Goal: Task Accomplishment & Management: Complete application form

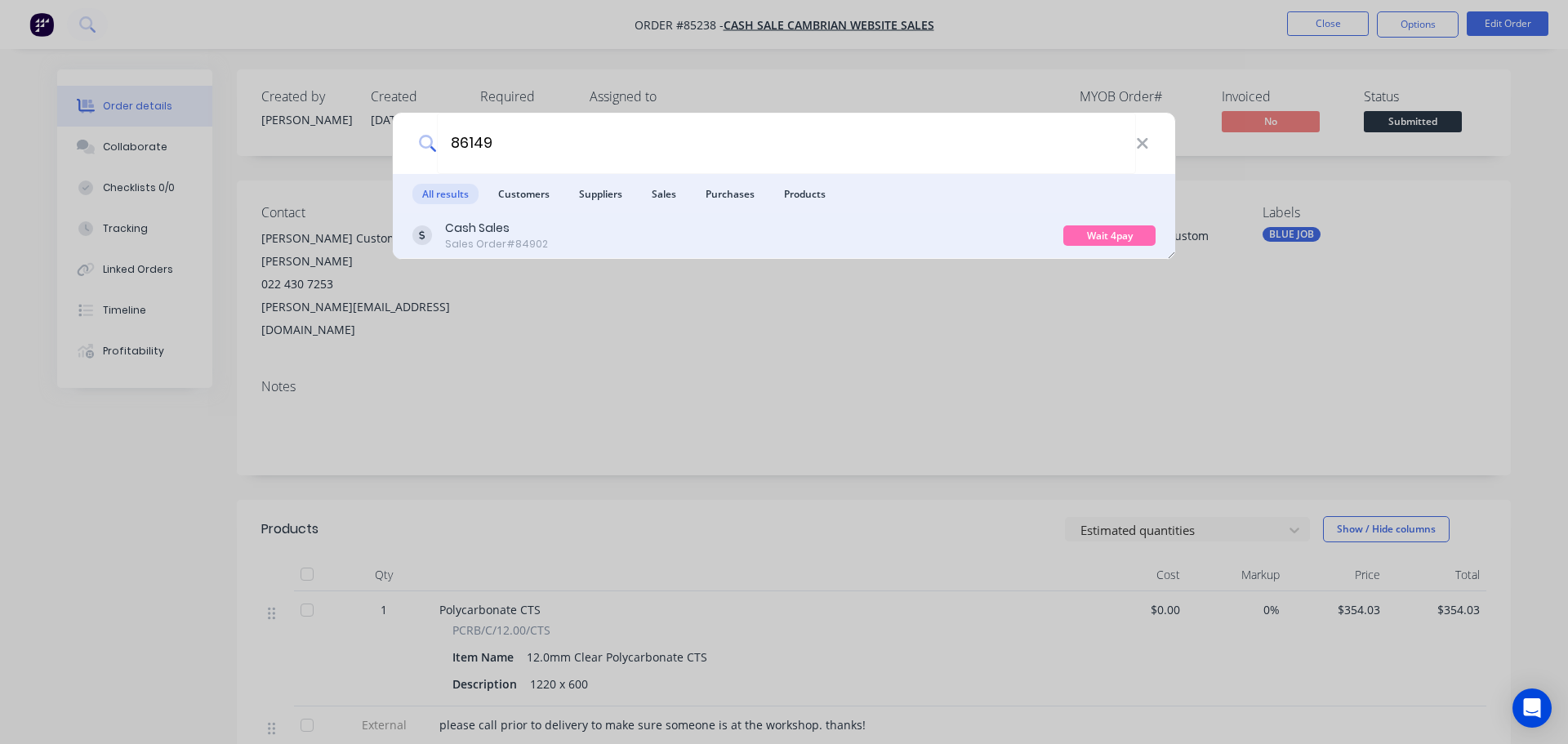
type input "86149"
click at [945, 228] on div "Cash Sales Sales Order #84902" at bounding box center [738, 235] width 651 height 31
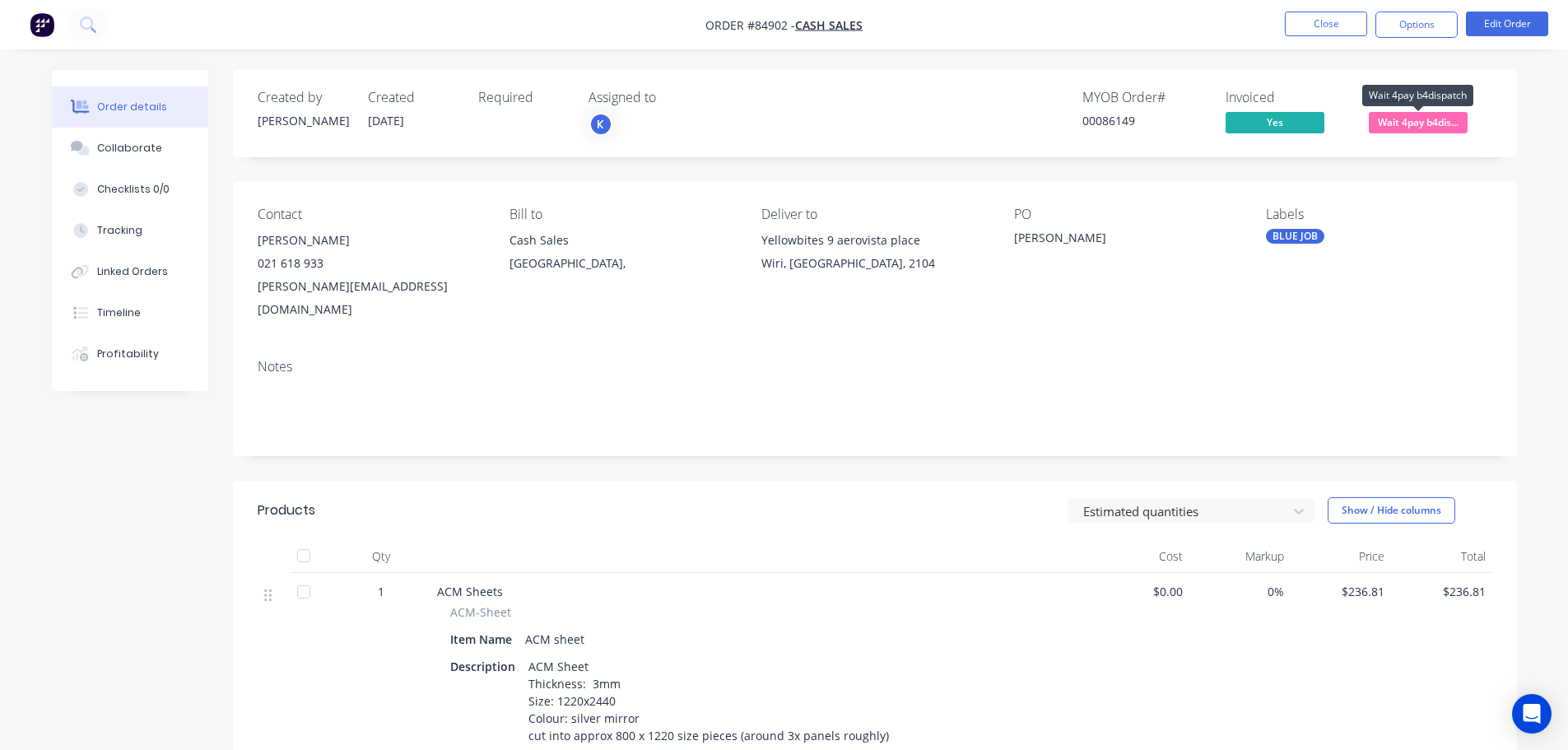
click at [1403, 124] on span "Wait 4pay b4dis..." at bounding box center [1418, 122] width 99 height 20
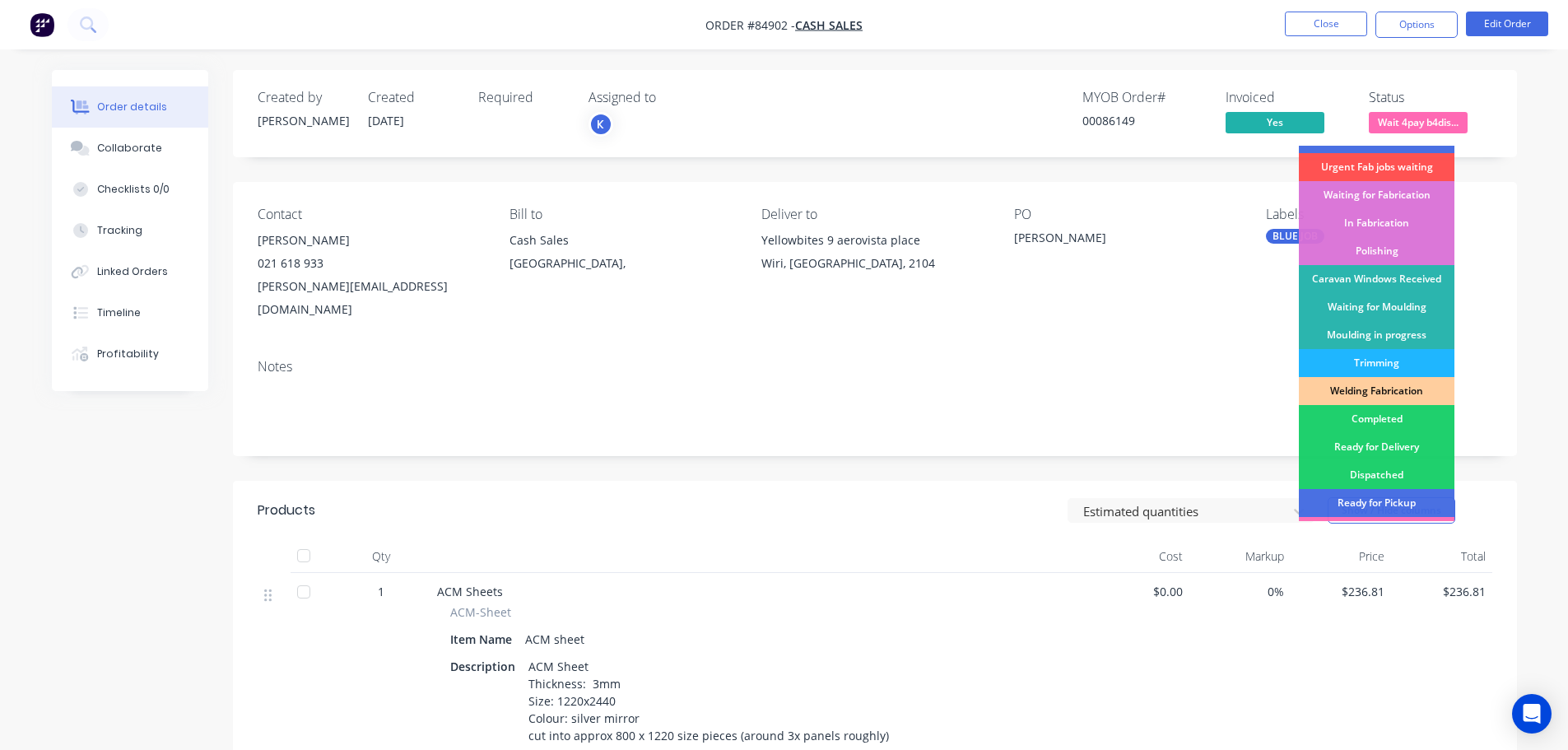
scroll to position [325, 0]
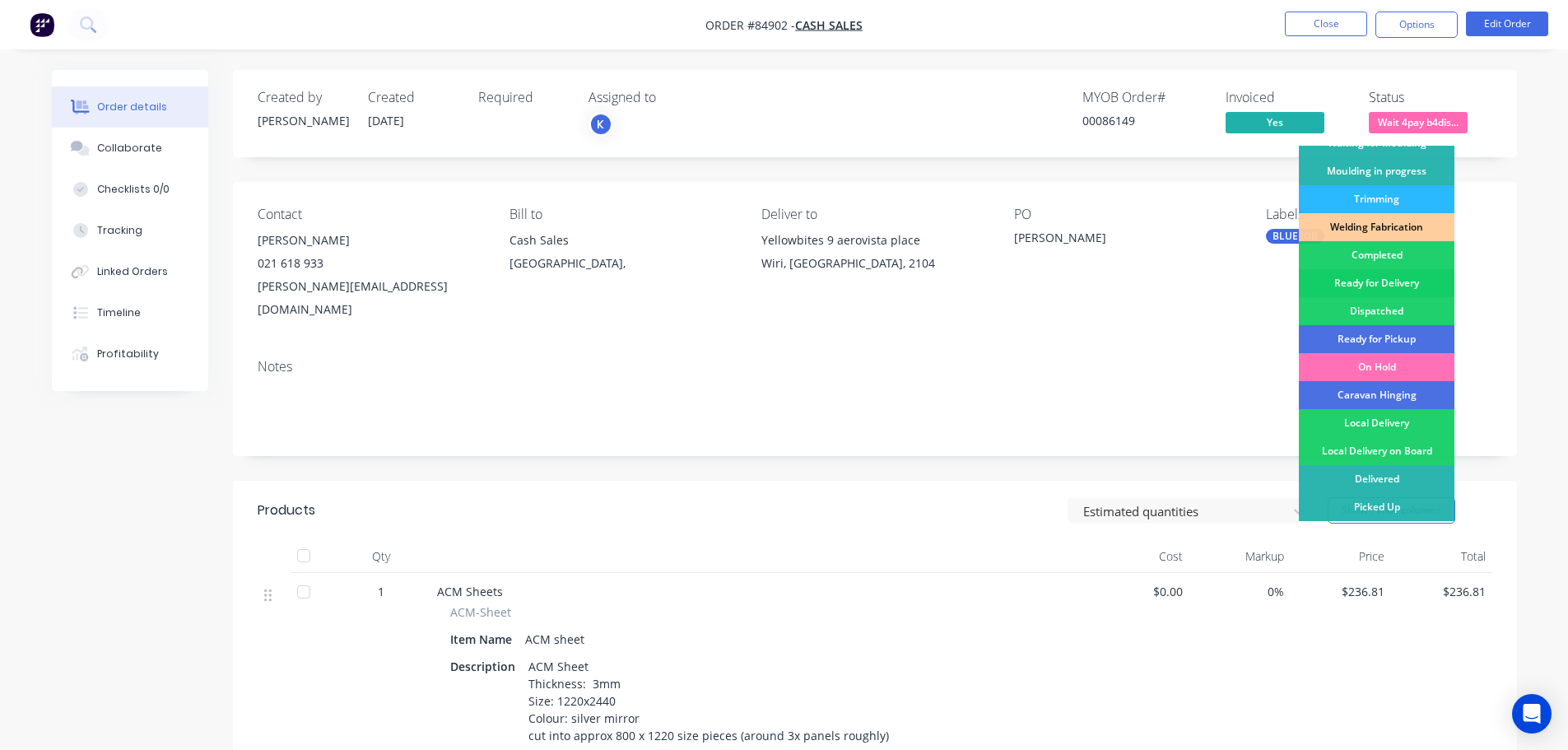
click at [1385, 281] on div "Ready for Delivery" at bounding box center [1376, 283] width 155 height 28
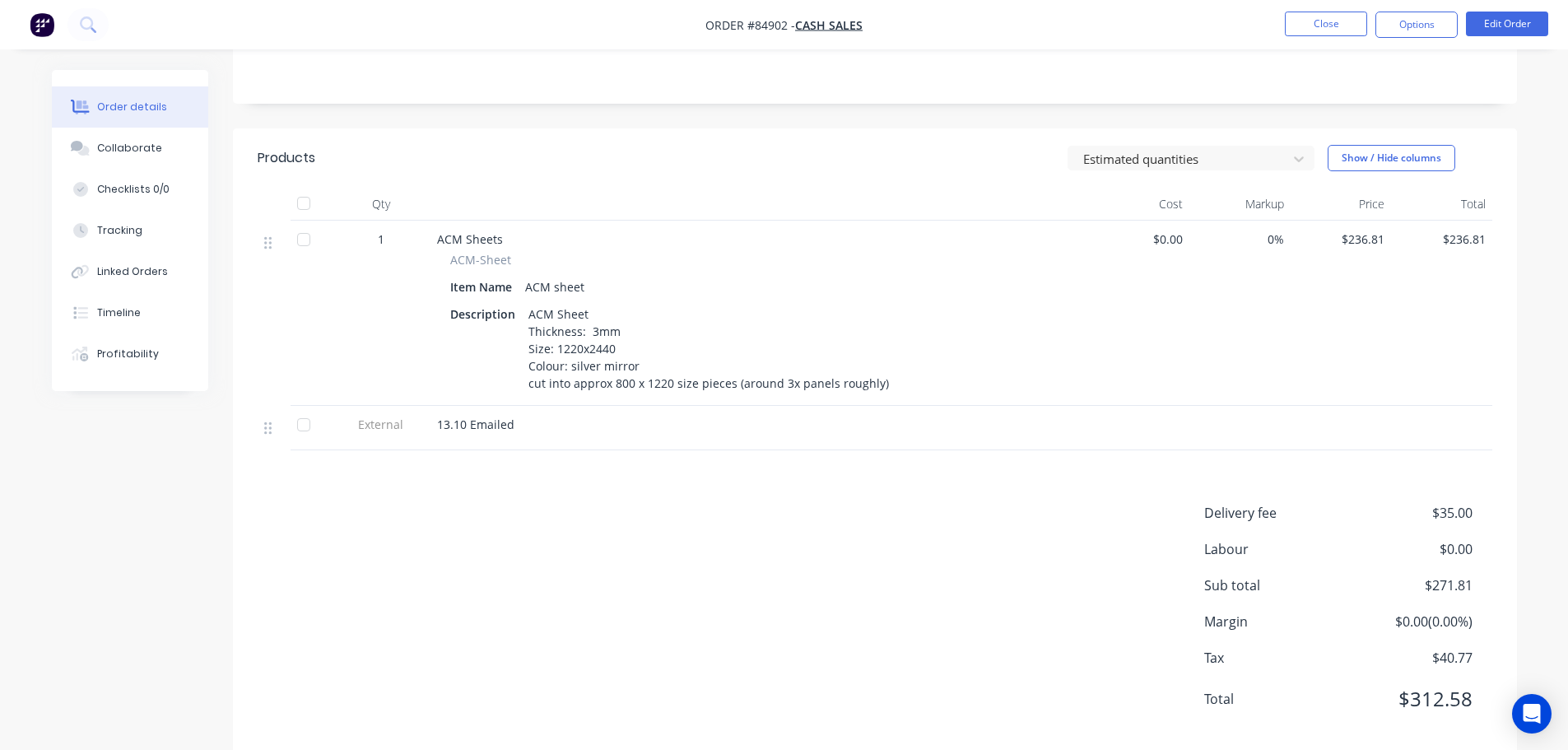
scroll to position [359, 0]
click at [718, 181] on div at bounding box center [760, 197] width 659 height 33
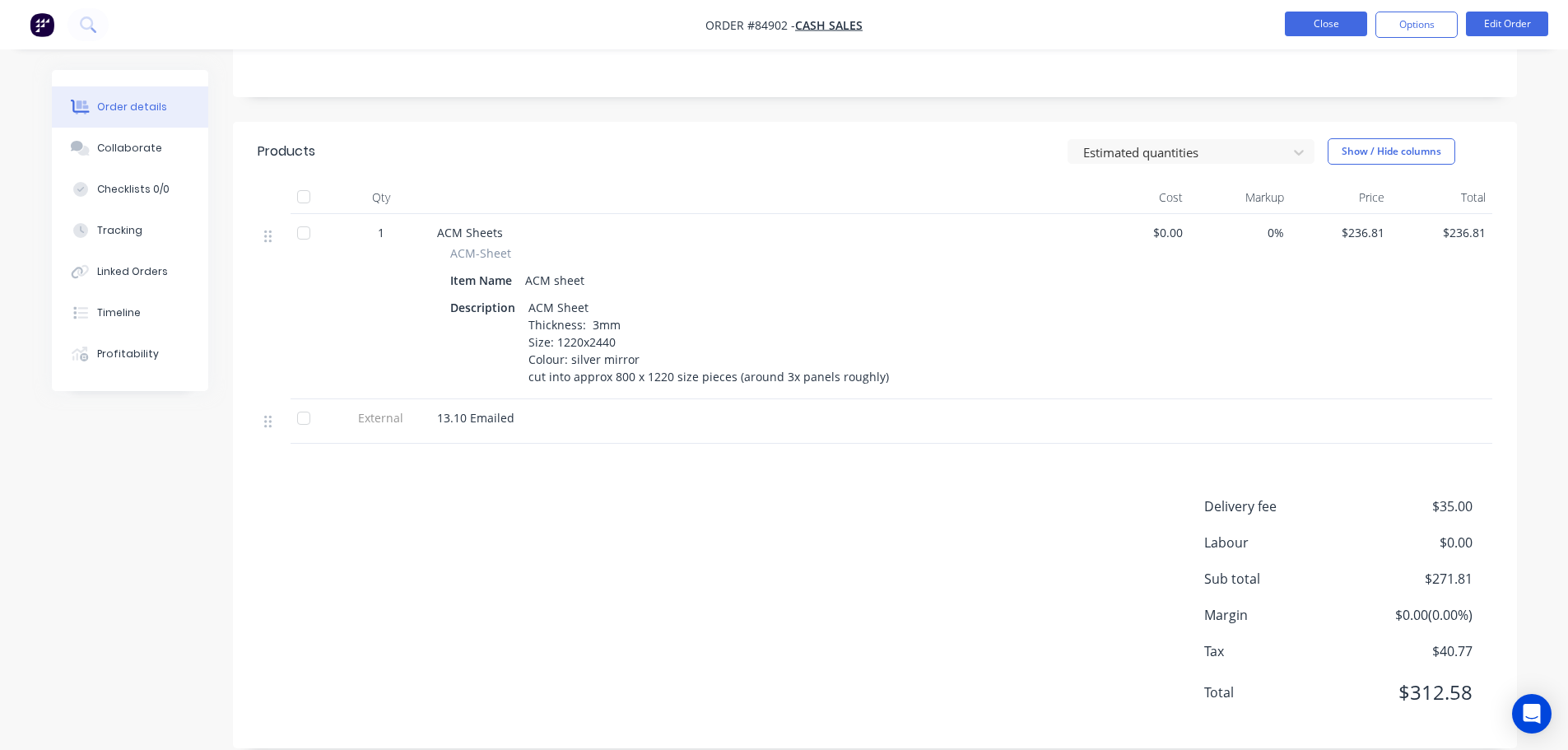
click at [1329, 27] on button "Close" at bounding box center [1326, 23] width 82 height 25
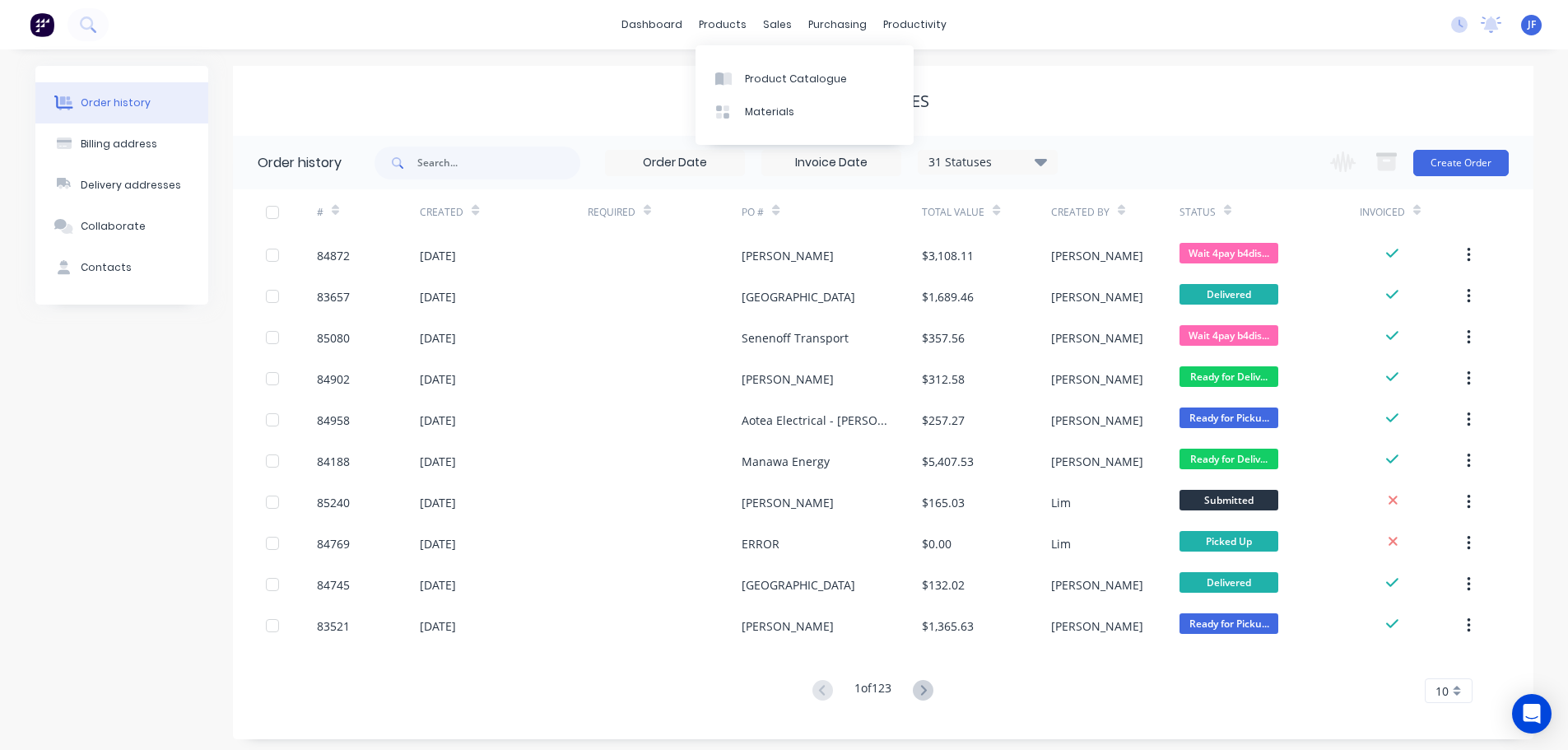
click at [610, 24] on div "dashboard products sales purchasing productivity dashboard products Product Cat…" at bounding box center [784, 24] width 1568 height 49
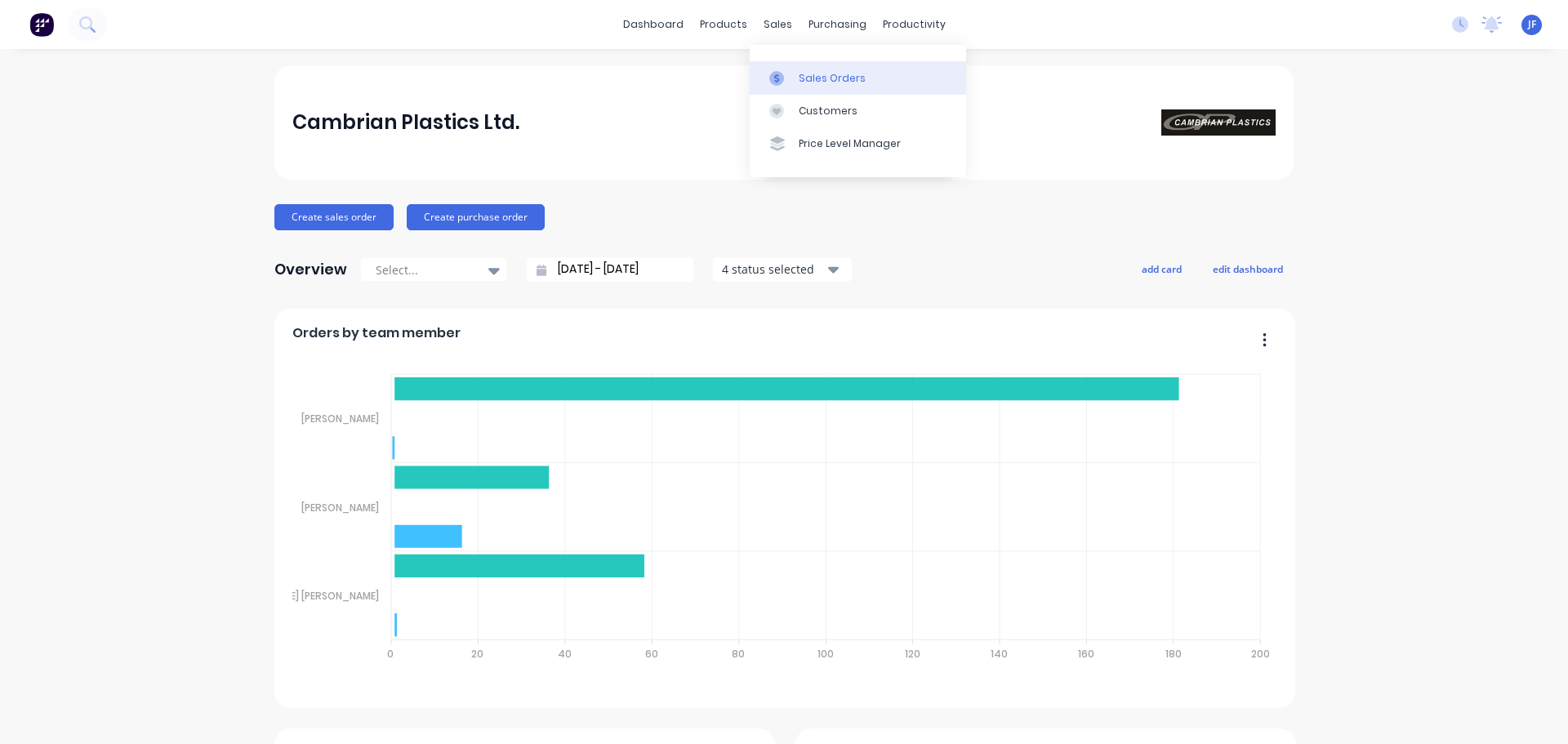
click at [794, 76] on link "Sales Orders" at bounding box center [858, 77] width 216 height 32
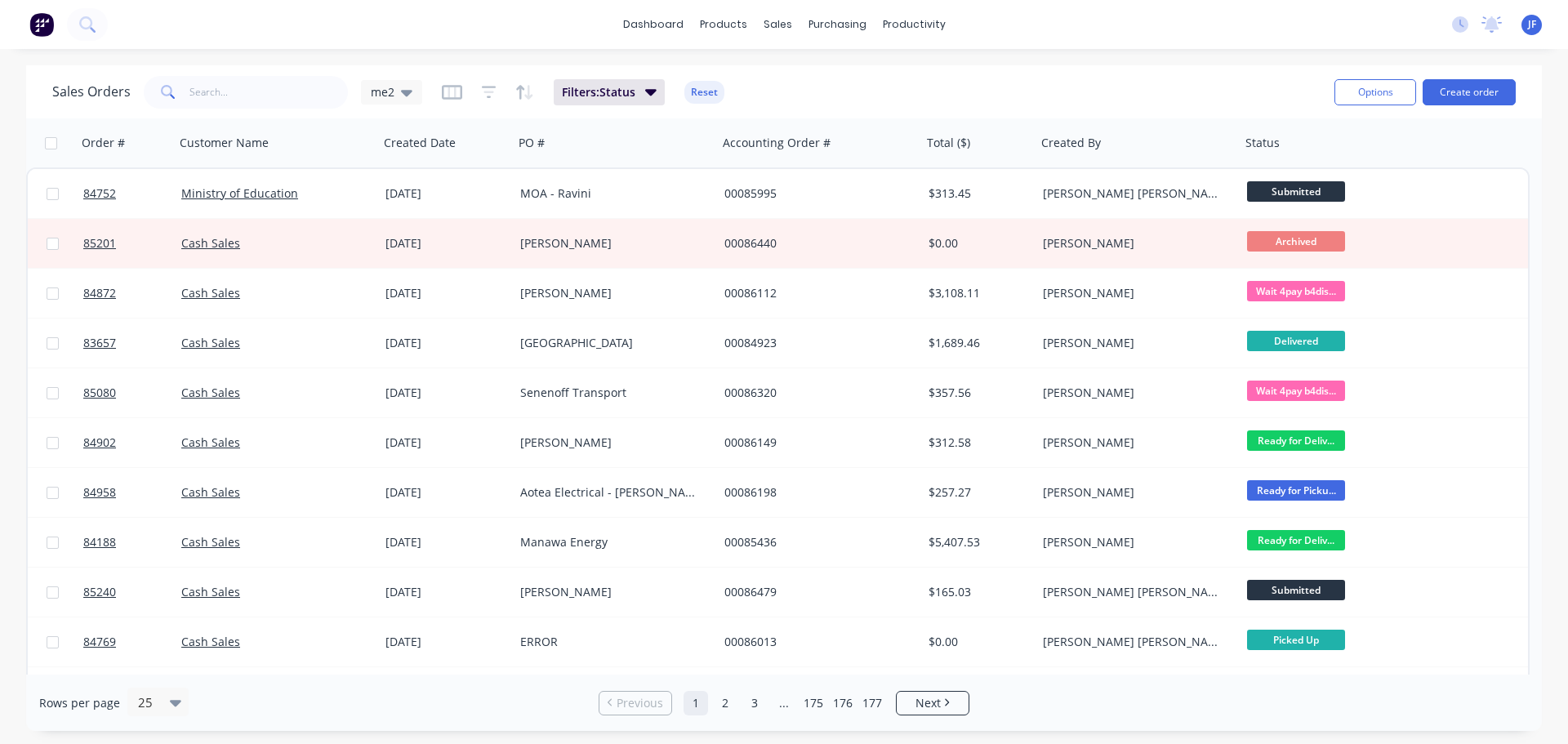
click at [807, 69] on div "Sales Orders me2 Filters: Status Reset Options Create order" at bounding box center [784, 91] width 1516 height 53
click at [1502, 87] on button "Create order" at bounding box center [1469, 92] width 93 height 26
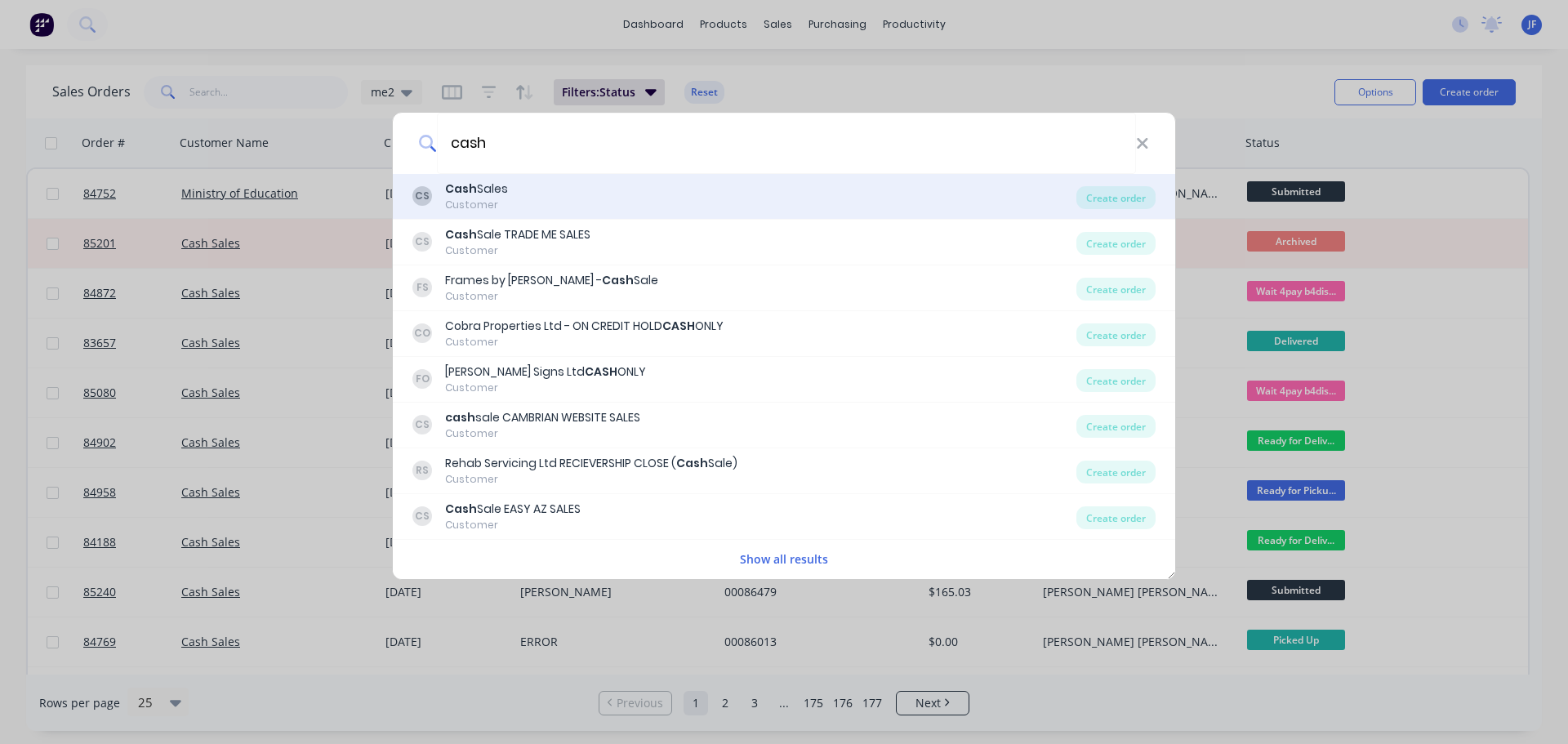
type input "cash"
click at [564, 196] on div "CS Cash Sales Customer" at bounding box center [744, 196] width 664 height 31
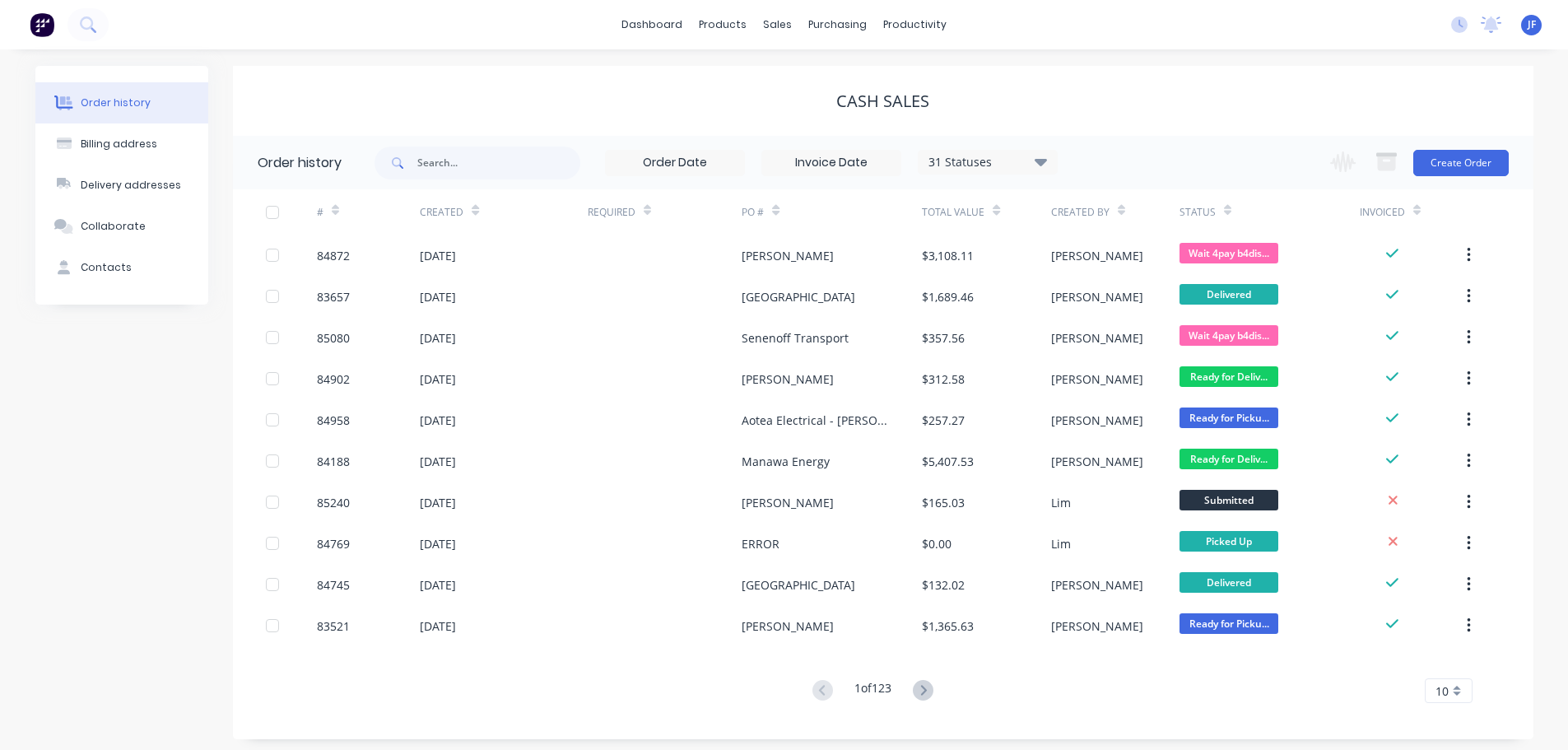
drag, startPoint x: 403, startPoint y: 59, endPoint x: 778, endPoint y: 62, distance: 375.0
click at [406, 58] on div "Order history Billing address Delivery addresses Collaborate Contacts Cash Sale…" at bounding box center [784, 402] width 1568 height 706
click at [1469, 182] on div "Change order status Submitted Waiting on Supplier Waiting on Payment CNC Cut Sh…" at bounding box center [1414, 162] width 188 height 53
click at [1463, 167] on button "Create Order" at bounding box center [1461, 163] width 96 height 26
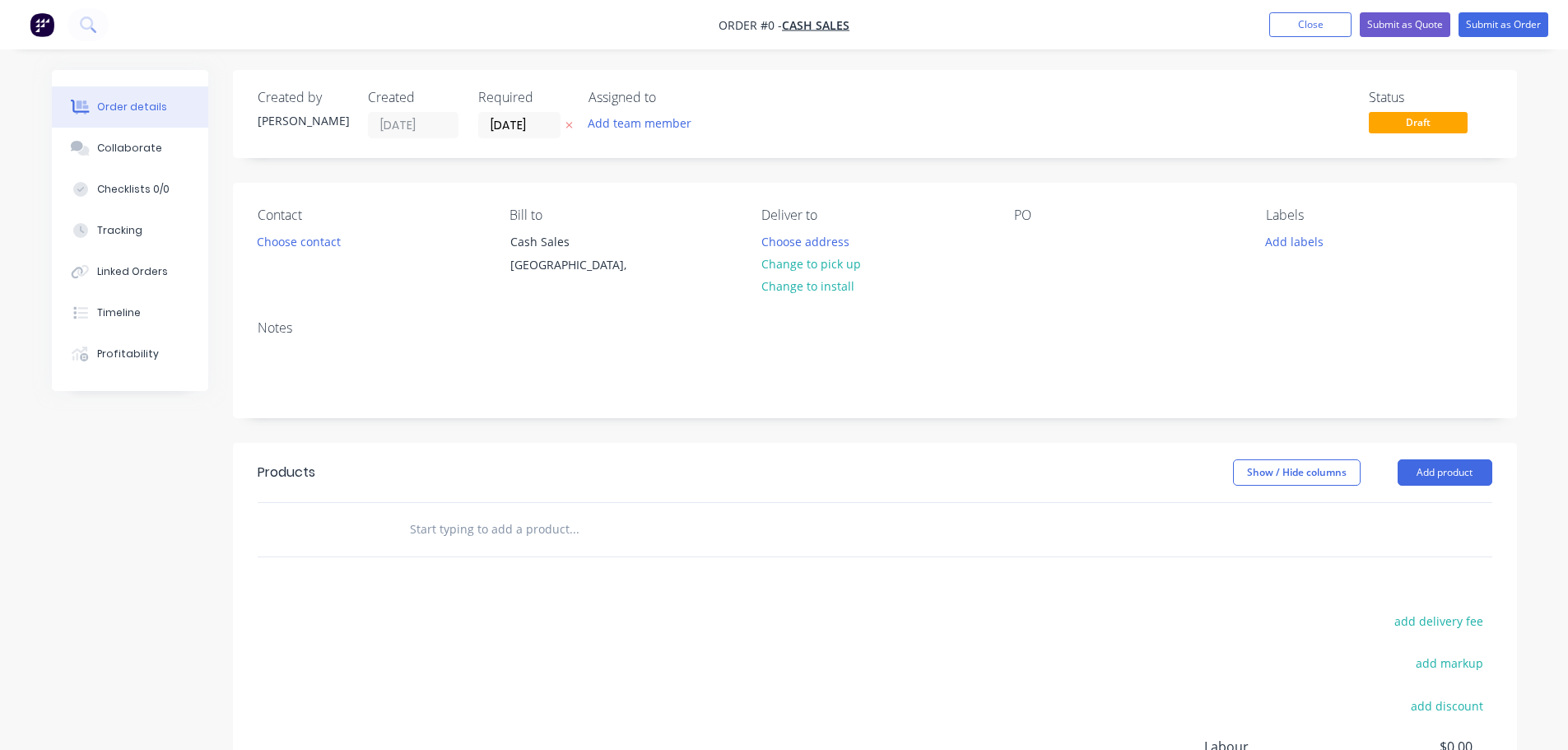
click at [570, 121] on icon "button" at bounding box center [570, 125] width 7 height 10
click at [266, 247] on button "Choose contact" at bounding box center [298, 241] width 101 height 22
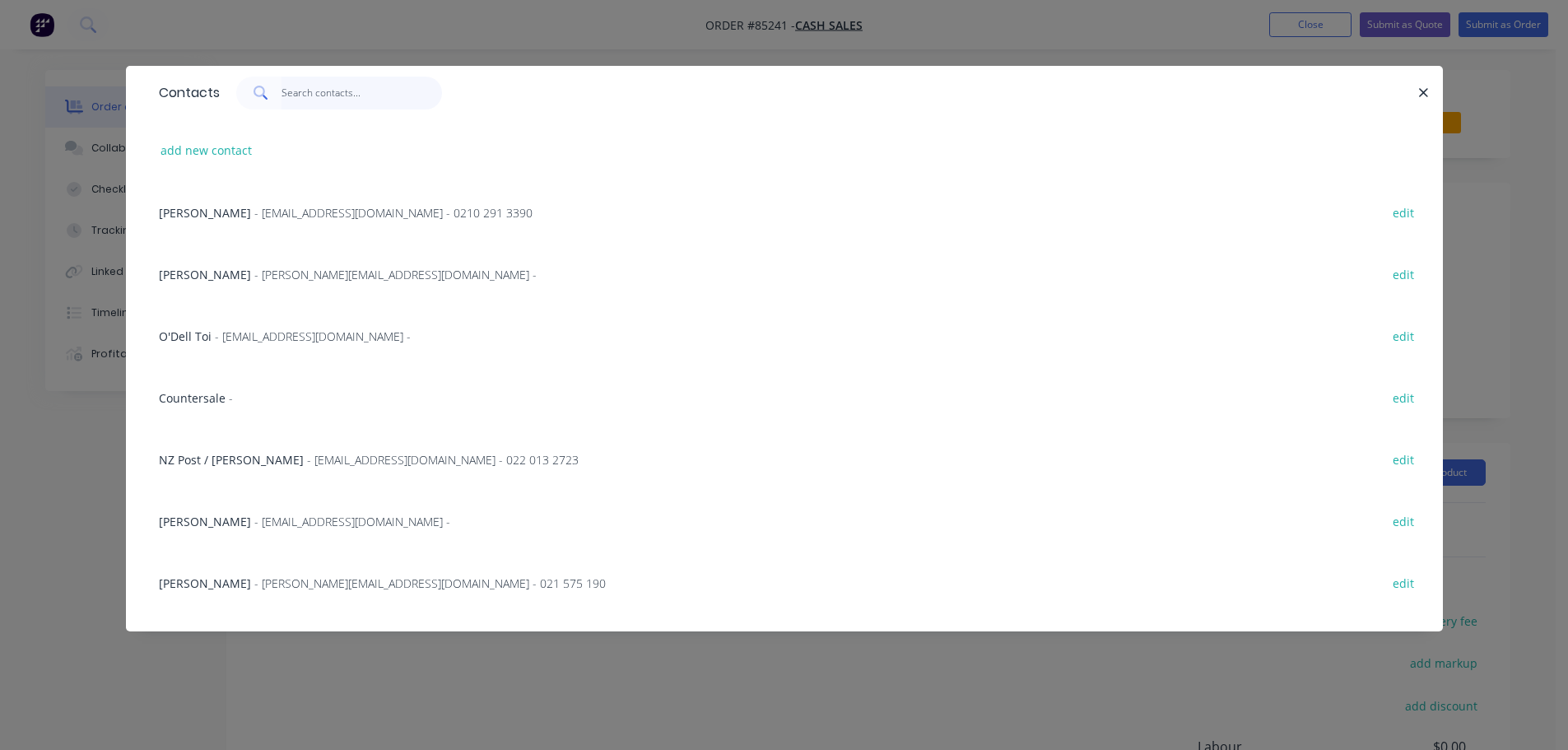
click at [313, 96] on input "text" at bounding box center [362, 92] width 160 height 33
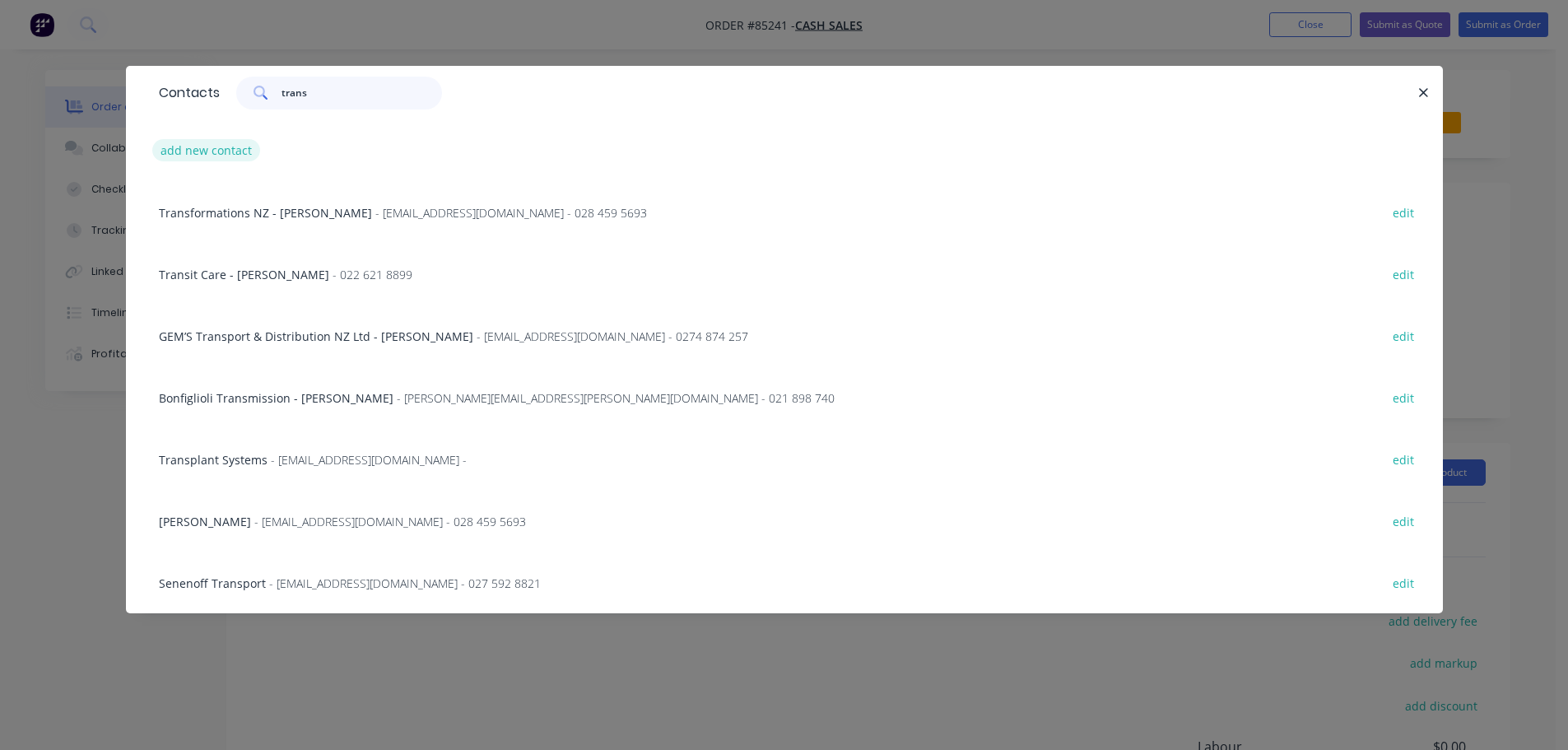
type input "trans"
click at [215, 149] on button "add new contact" at bounding box center [207, 150] width 109 height 22
select select "NZ"
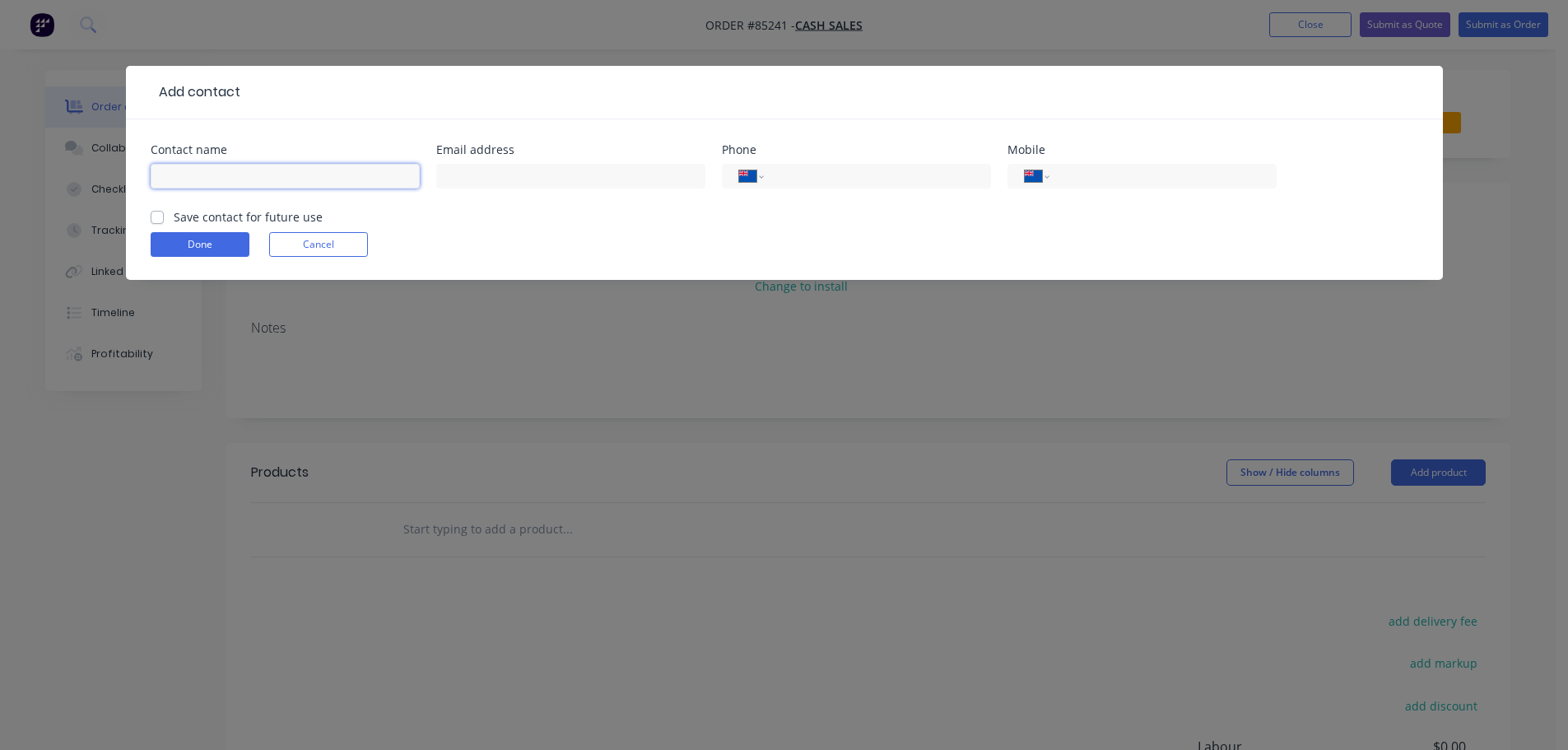
click at [248, 181] on input "text" at bounding box center [285, 176] width 269 height 25
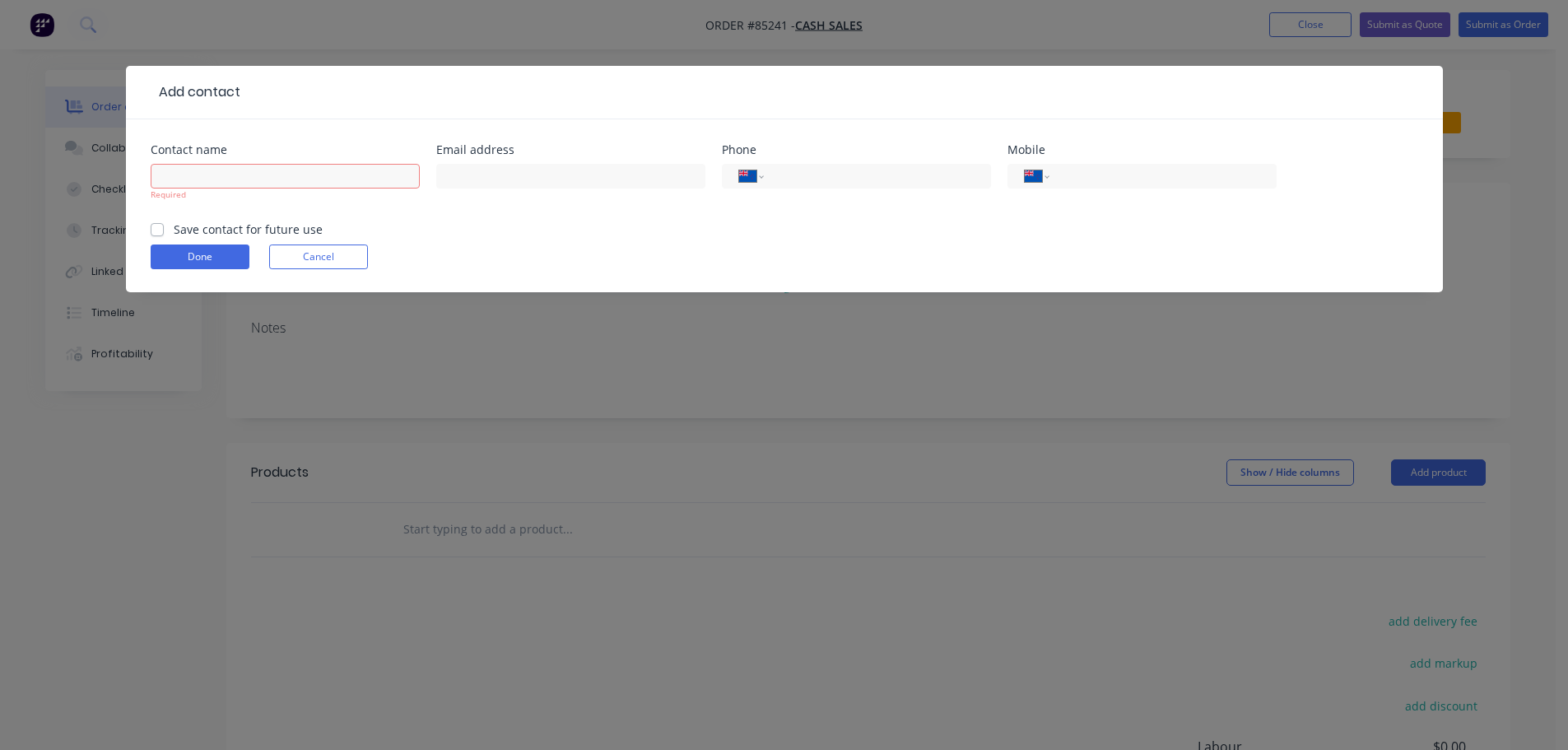
click at [249, 215] on form "Contact name Required Email address Phone International Afghanistan Åland Islan…" at bounding box center [784, 218] width 1267 height 148
click at [247, 168] on input "text" at bounding box center [285, 176] width 269 height 25
click at [246, 228] on label "Save contact for future use" at bounding box center [248, 229] width 149 height 18
click at [164, 228] on input "Save contact for future use" at bounding box center [157, 228] width 13 height 16
checkbox input "true"
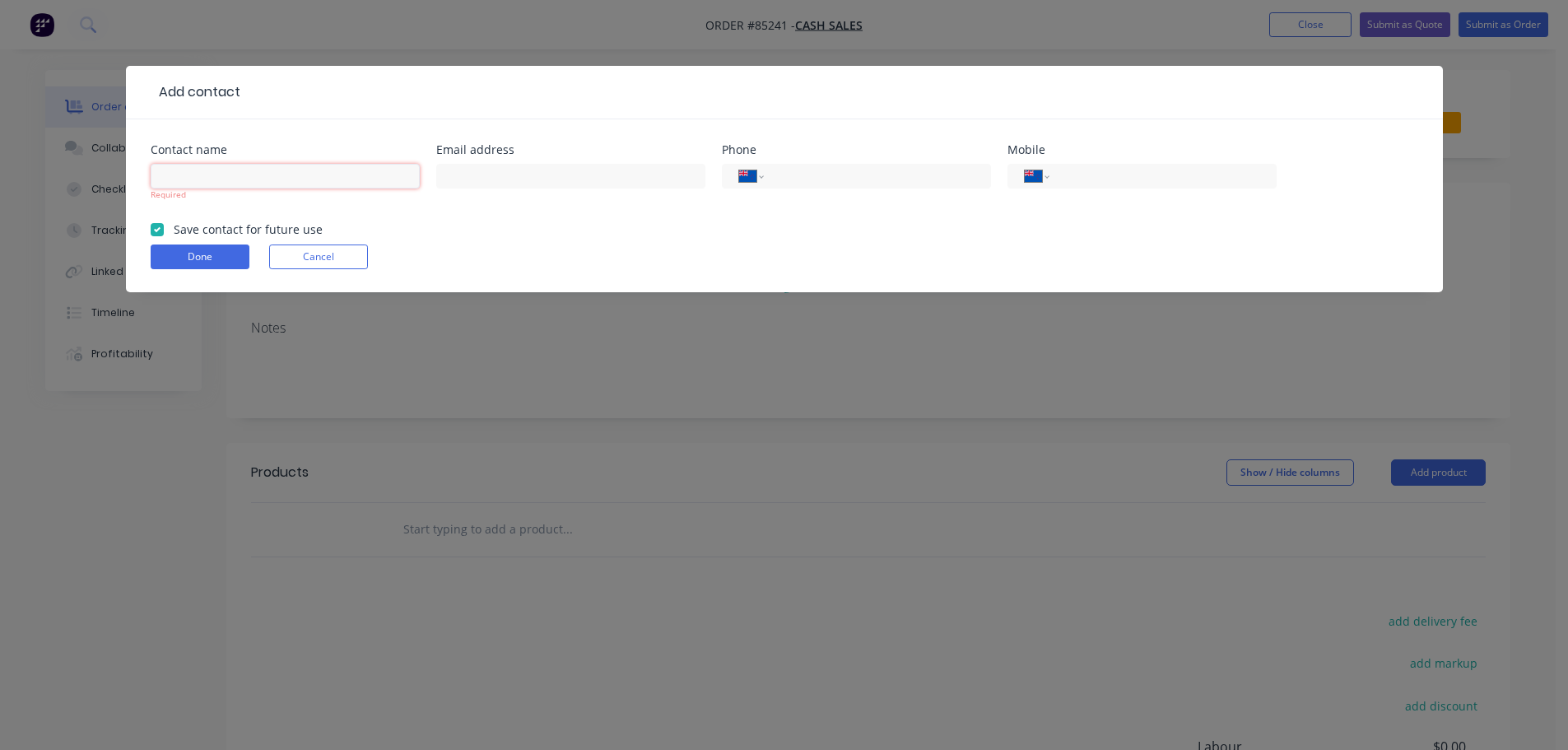
click at [238, 177] on input "text" at bounding box center [285, 176] width 269 height 25
type input "Transcon - Tarin"
click at [637, 174] on input "text" at bounding box center [570, 176] width 269 height 25
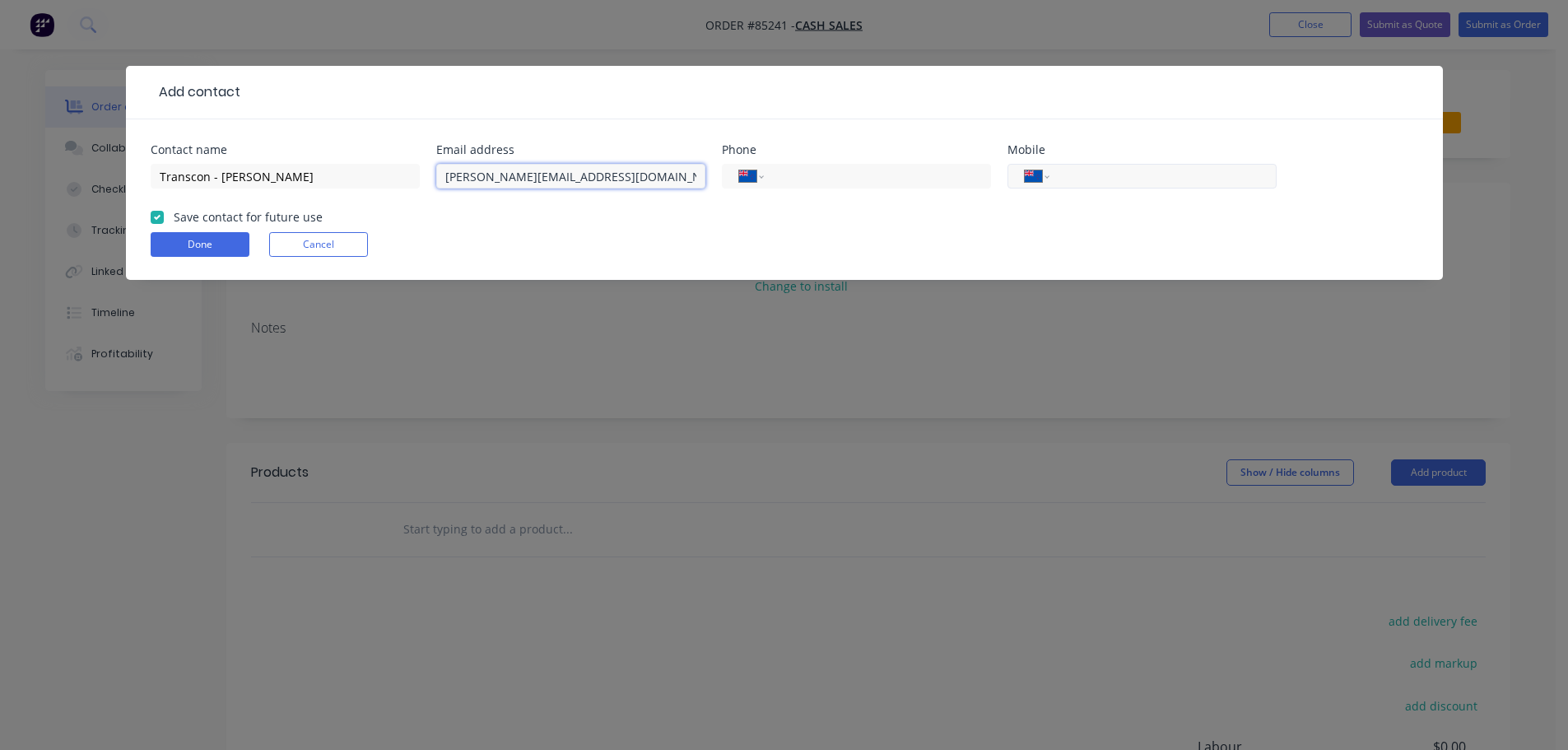
type input "tarin@transcon.co.nz"
click at [1198, 173] on input "tel" at bounding box center [1159, 177] width 197 height 19
type input "021 123 1322"
click at [213, 240] on button "Done" at bounding box center [200, 244] width 99 height 25
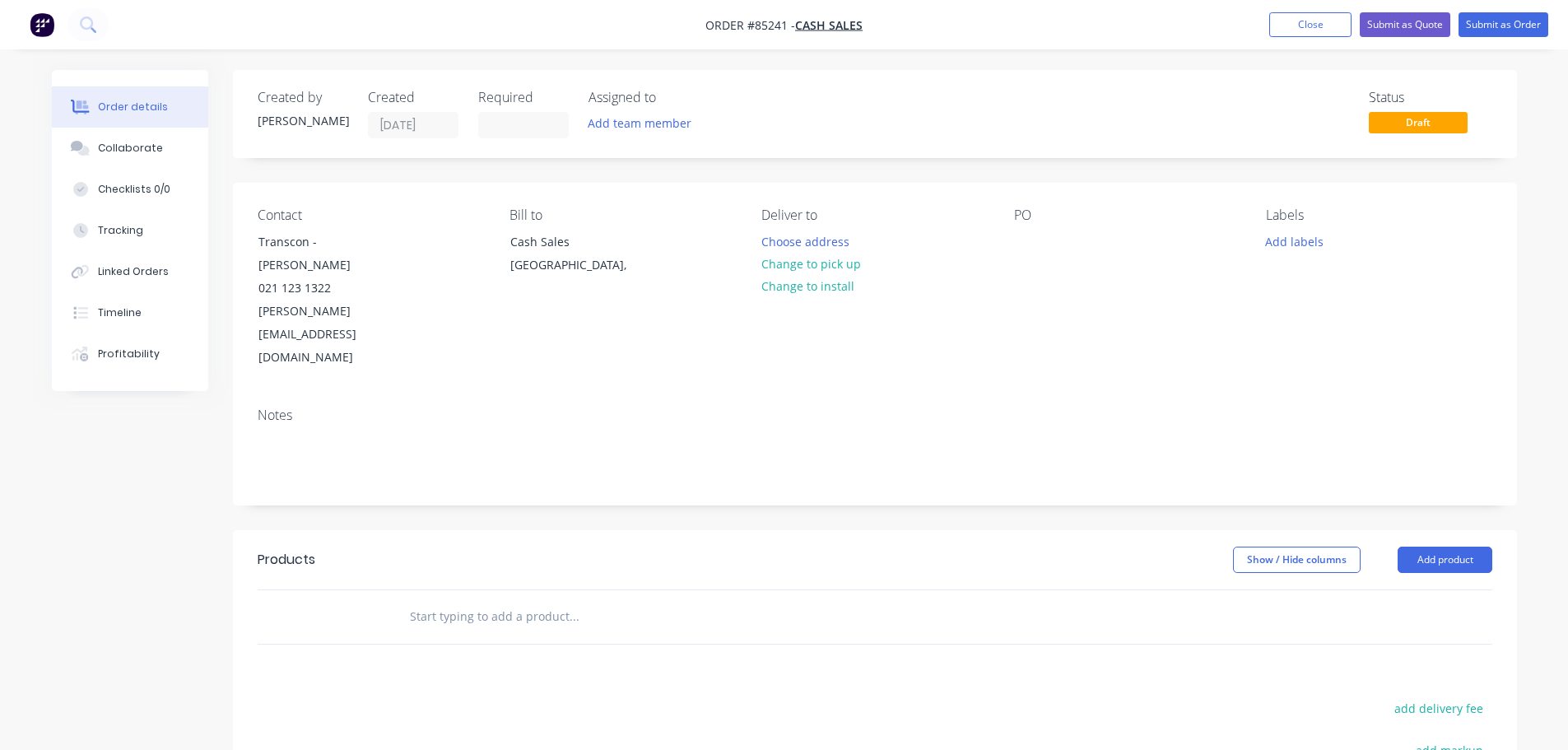
click at [524, 600] on input "text" at bounding box center [574, 616] width 329 height 33
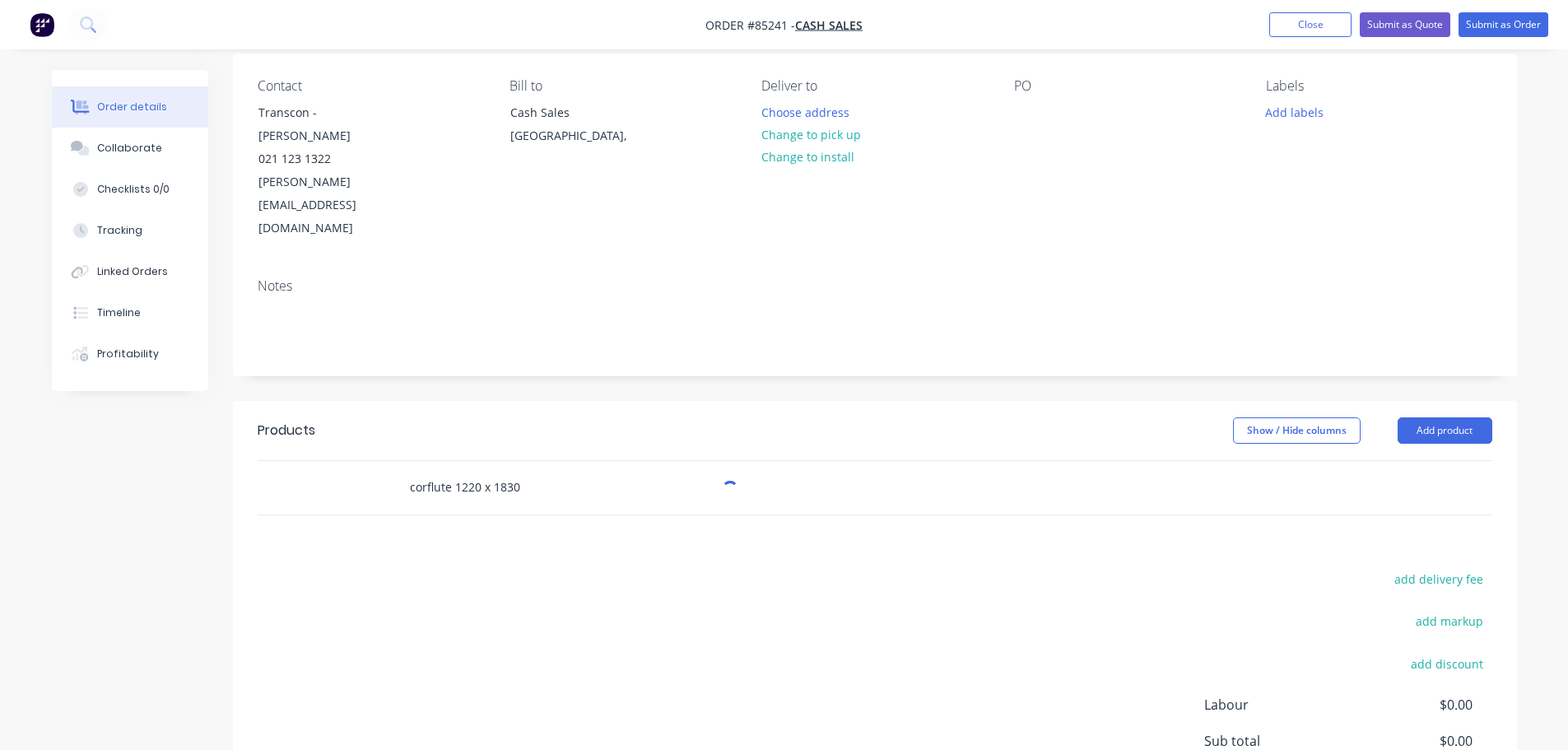
scroll to position [246, 0]
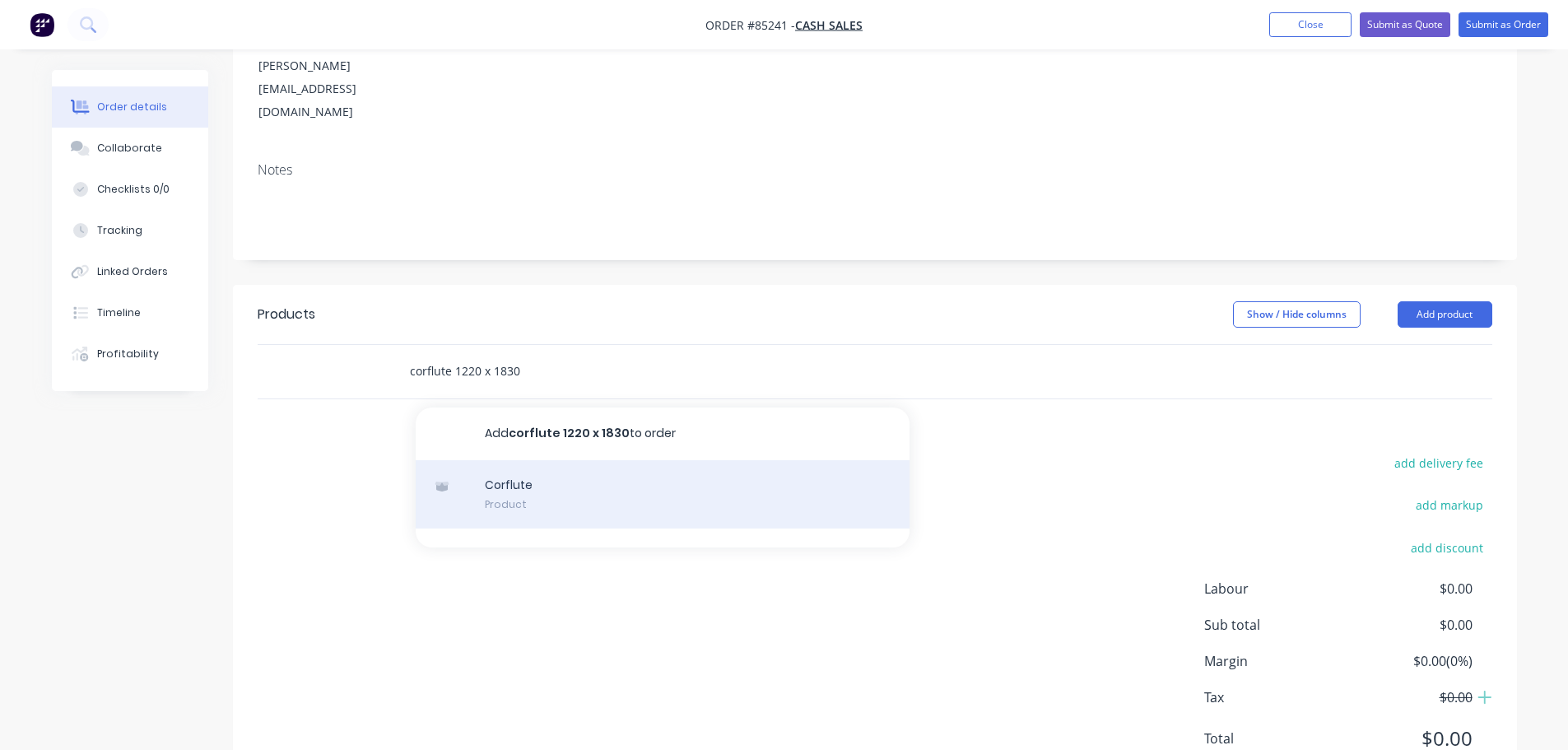
type input "corflute 1220 x 1830"
click at [521, 460] on div "Corflute Product" at bounding box center [663, 494] width 494 height 69
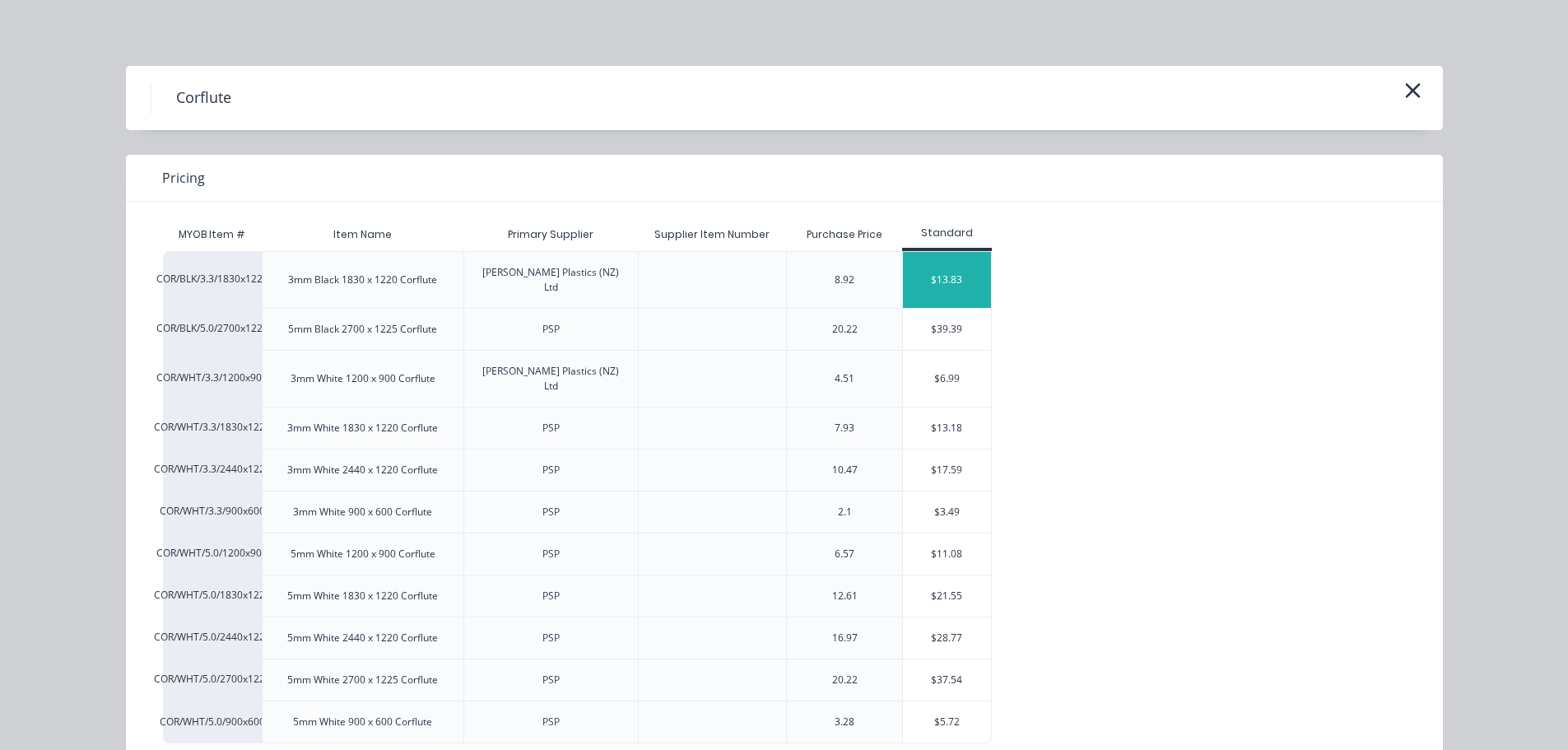
click at [932, 271] on div "$13.83" at bounding box center [946, 280] width 88 height 56
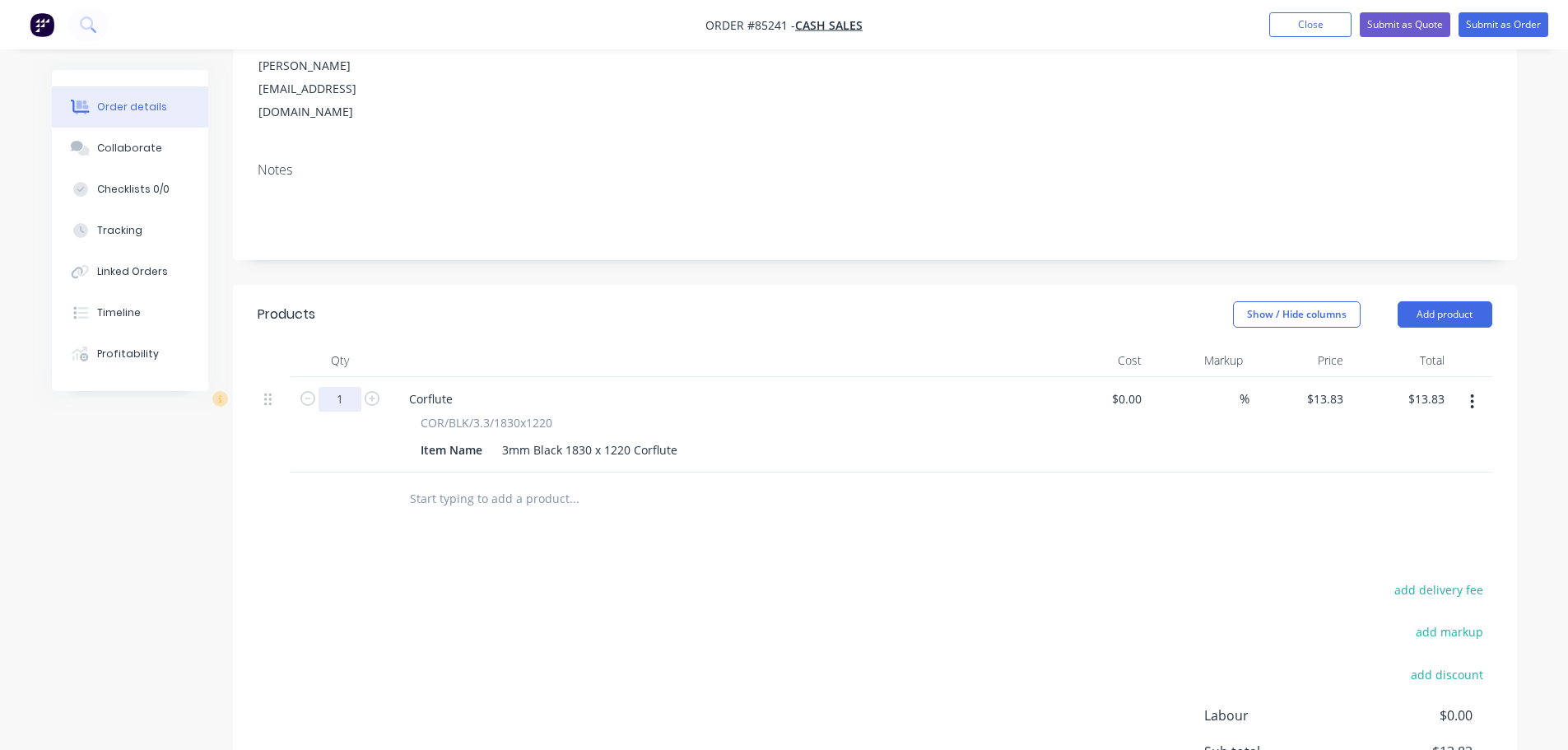
click at [350, 387] on input "1" at bounding box center [340, 399] width 43 height 25
type input "4"
type input "$55.32"
click at [538, 610] on div "add delivery fee add markup add discount Labour $0.00 Sub total $13.83 Margin $…" at bounding box center [875, 737] width 1235 height 317
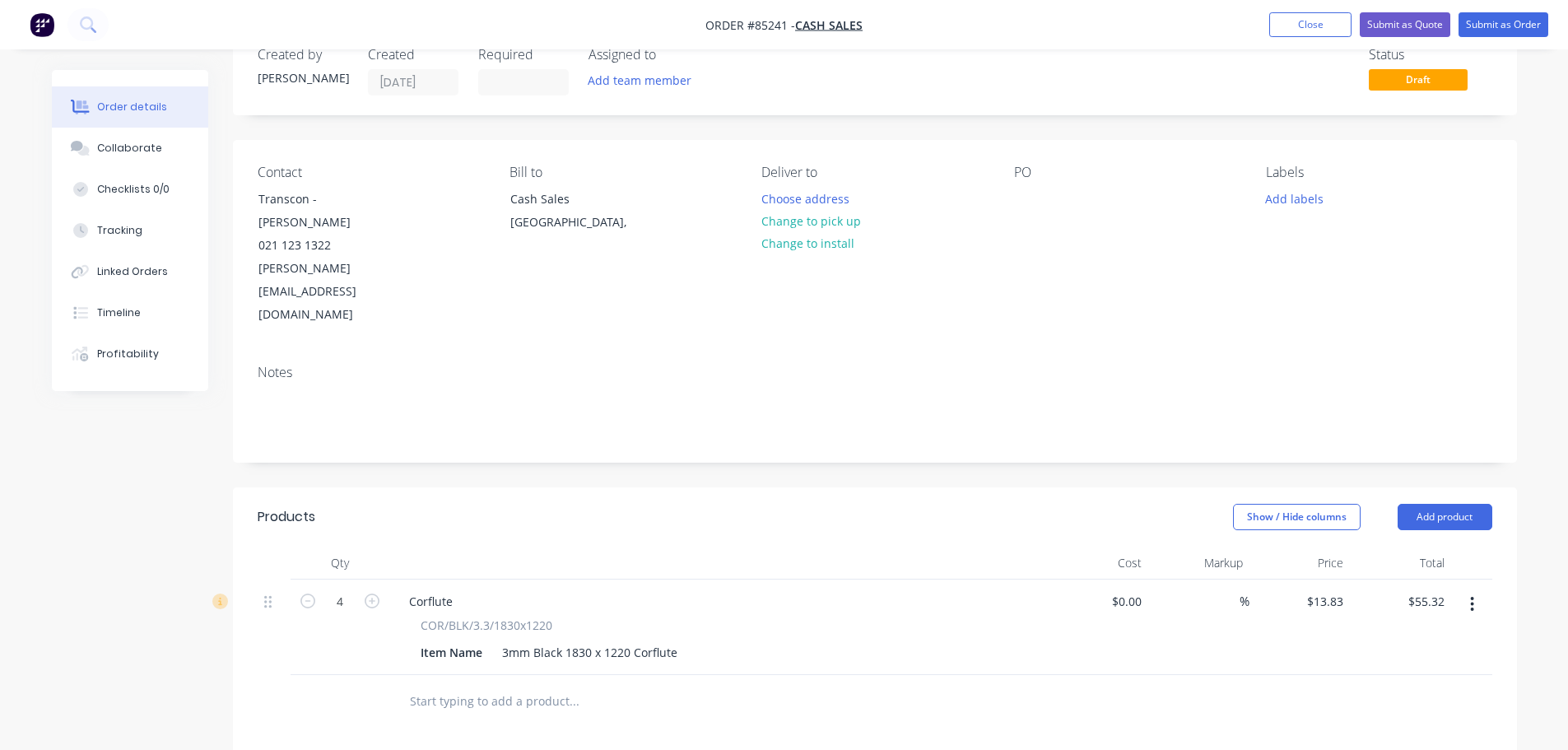
scroll to position [0, 0]
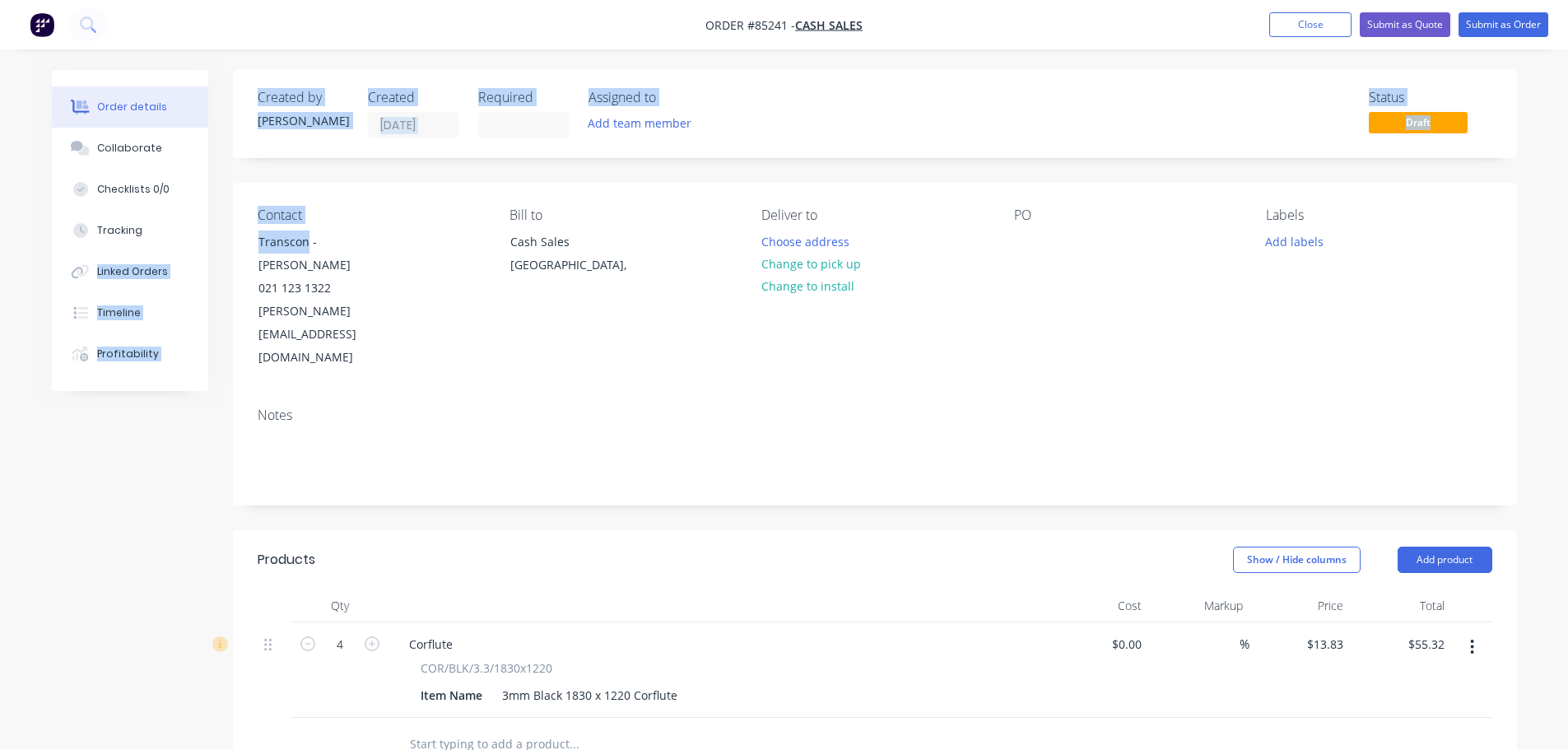
drag, startPoint x: 304, startPoint y: 248, endPoint x: 232, endPoint y: 249, distance: 72.0
click at [232, 249] on div "Order details Collaborate Checklists 0/0 Tracking Linked Orders Timeline Profit…" at bounding box center [784, 630] width 1498 height 1121
click at [298, 159] on div "Created by Jess Created 13/10/25 Required Assigned to Add team member Status Dr…" at bounding box center [875, 618] width 1284 height 1096
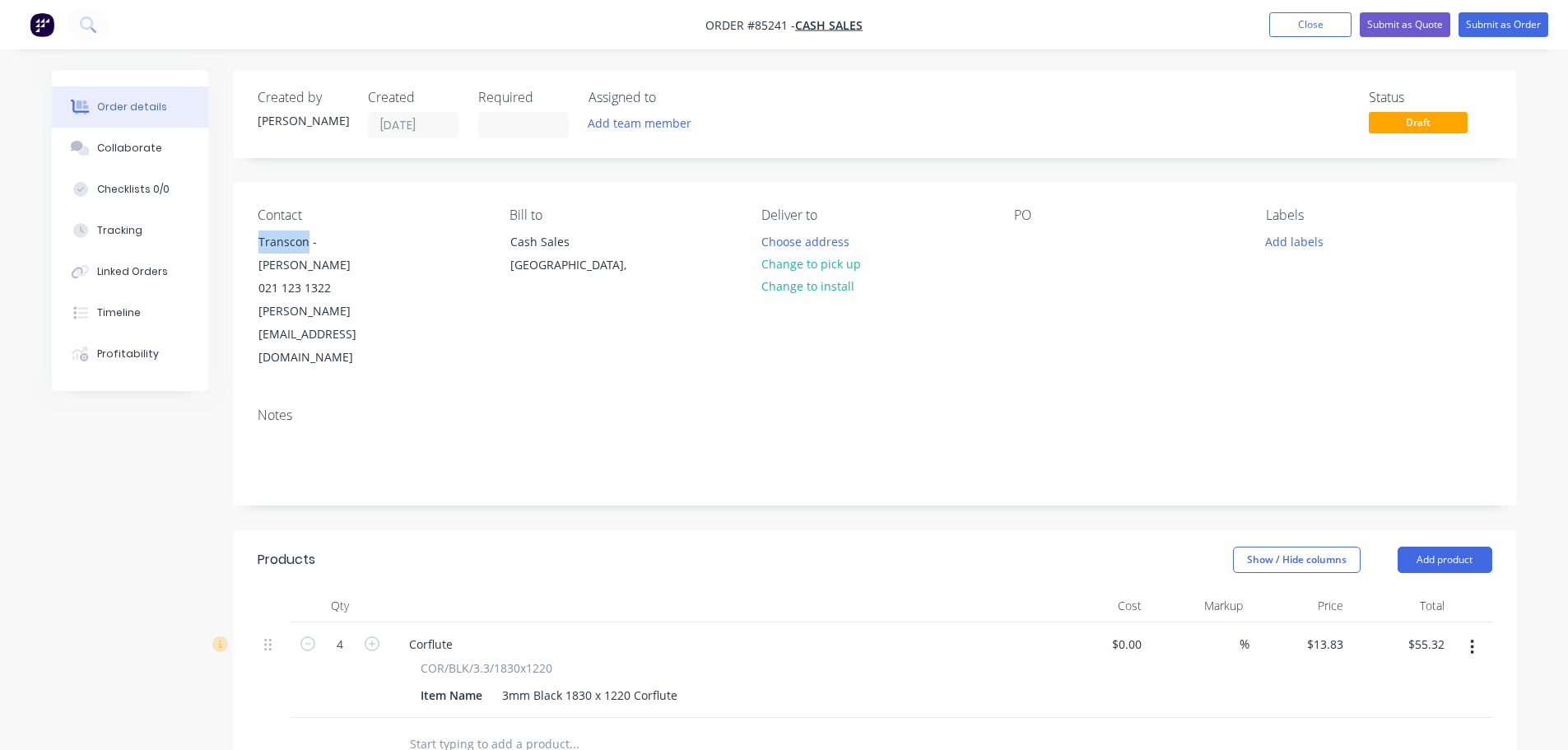
drag, startPoint x: 306, startPoint y: 239, endPoint x: 235, endPoint y: 235, distance: 71.1
click at [235, 235] on div "Contact Transcon - Tarin 021 123 1322 tarin@transcon.co.nz Bill to Cash Sales A…" at bounding box center [875, 288] width 1284 height 211
copy div "Transcon"
click at [1020, 242] on div at bounding box center [1027, 242] width 26 height 24
paste div
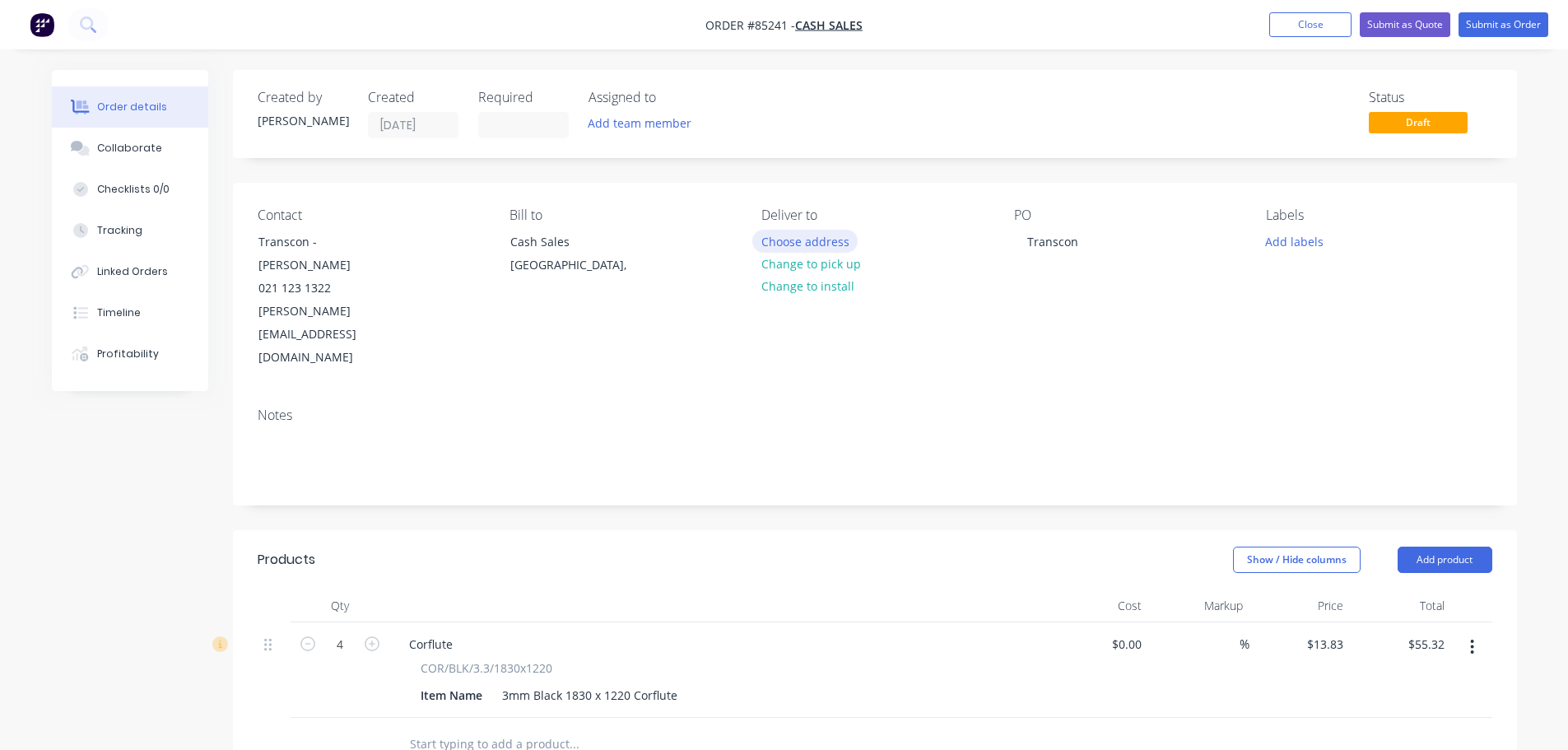
click at [809, 239] on button "Choose address" at bounding box center [804, 241] width 105 height 22
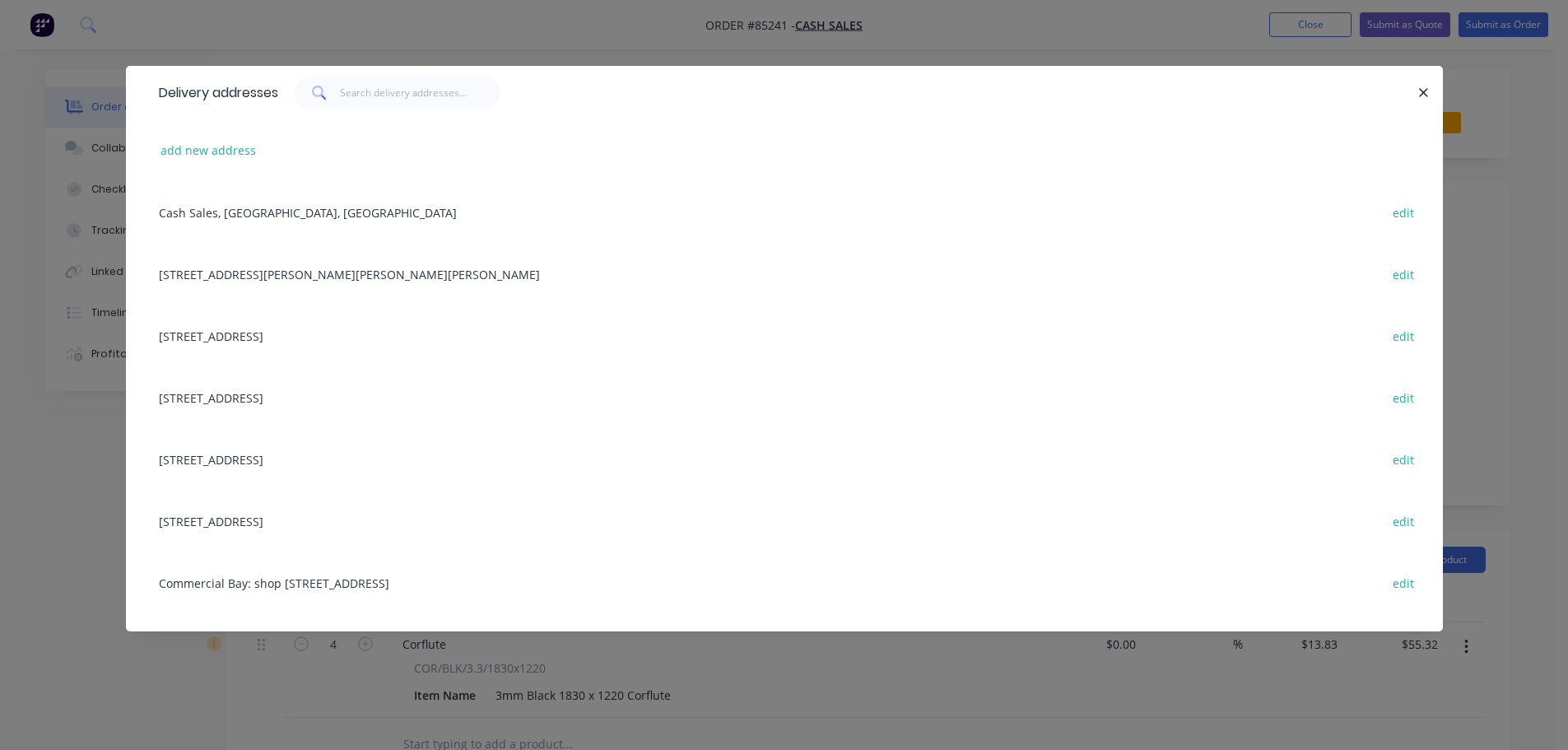
click at [103, 157] on div "Delivery addresses add new address Cash Sales, Auckland, New Zealand edit 81 Be…" at bounding box center [784, 375] width 1568 height 750
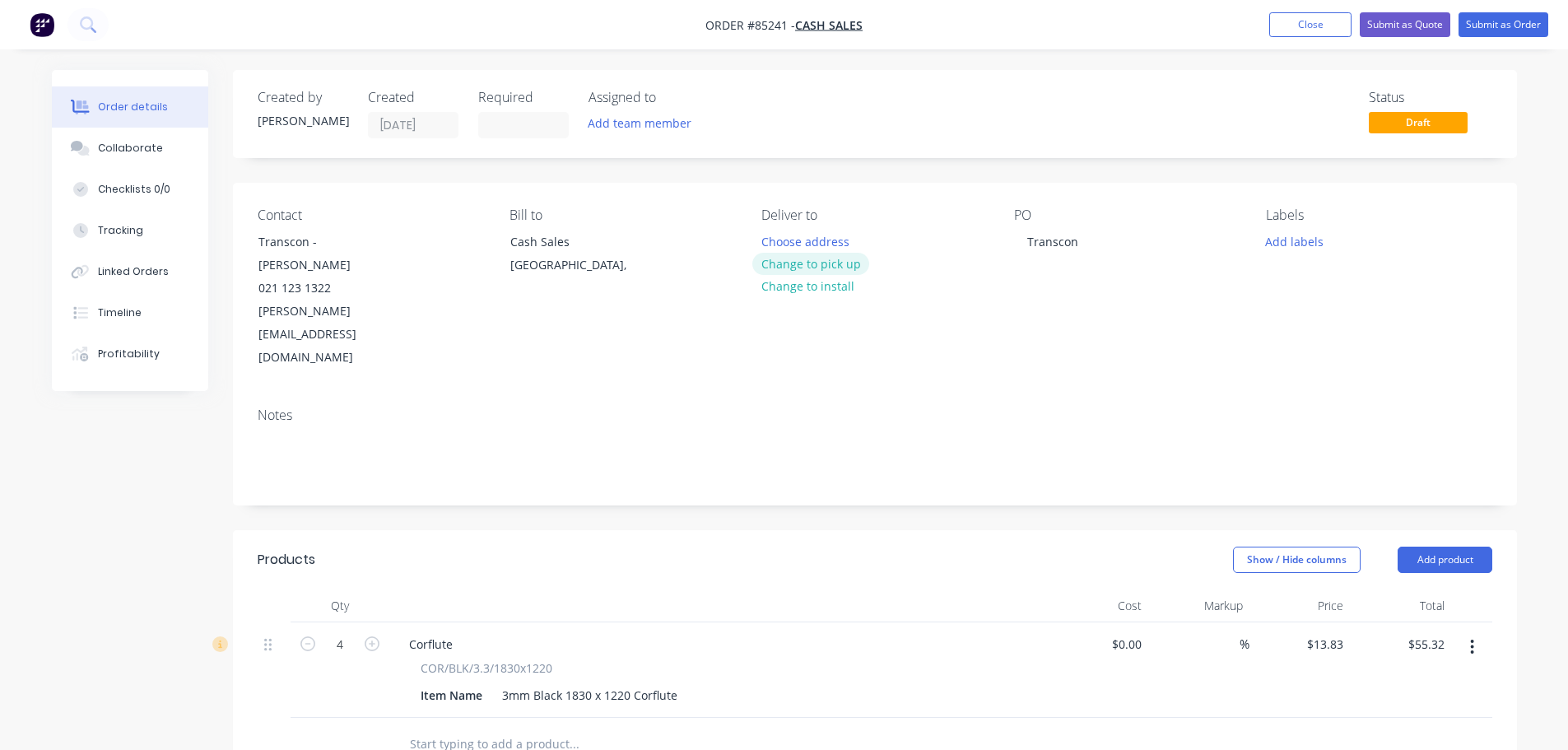
click at [788, 258] on button "Change to pick up" at bounding box center [811, 264] width 117 height 22
click at [1503, 21] on button "Submit as Order" at bounding box center [1503, 24] width 89 height 25
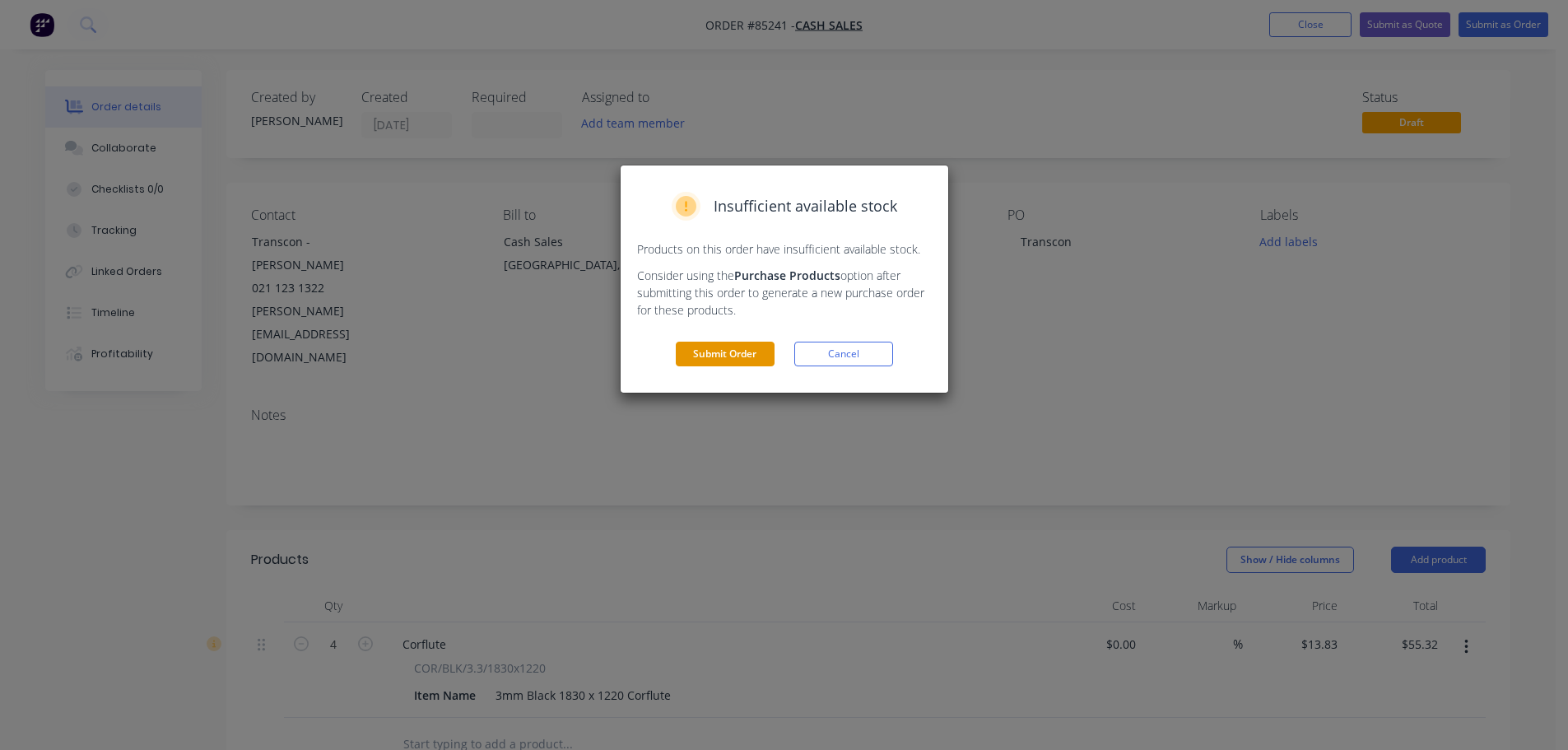
click at [731, 356] on button "Submit Order" at bounding box center [725, 354] width 99 height 25
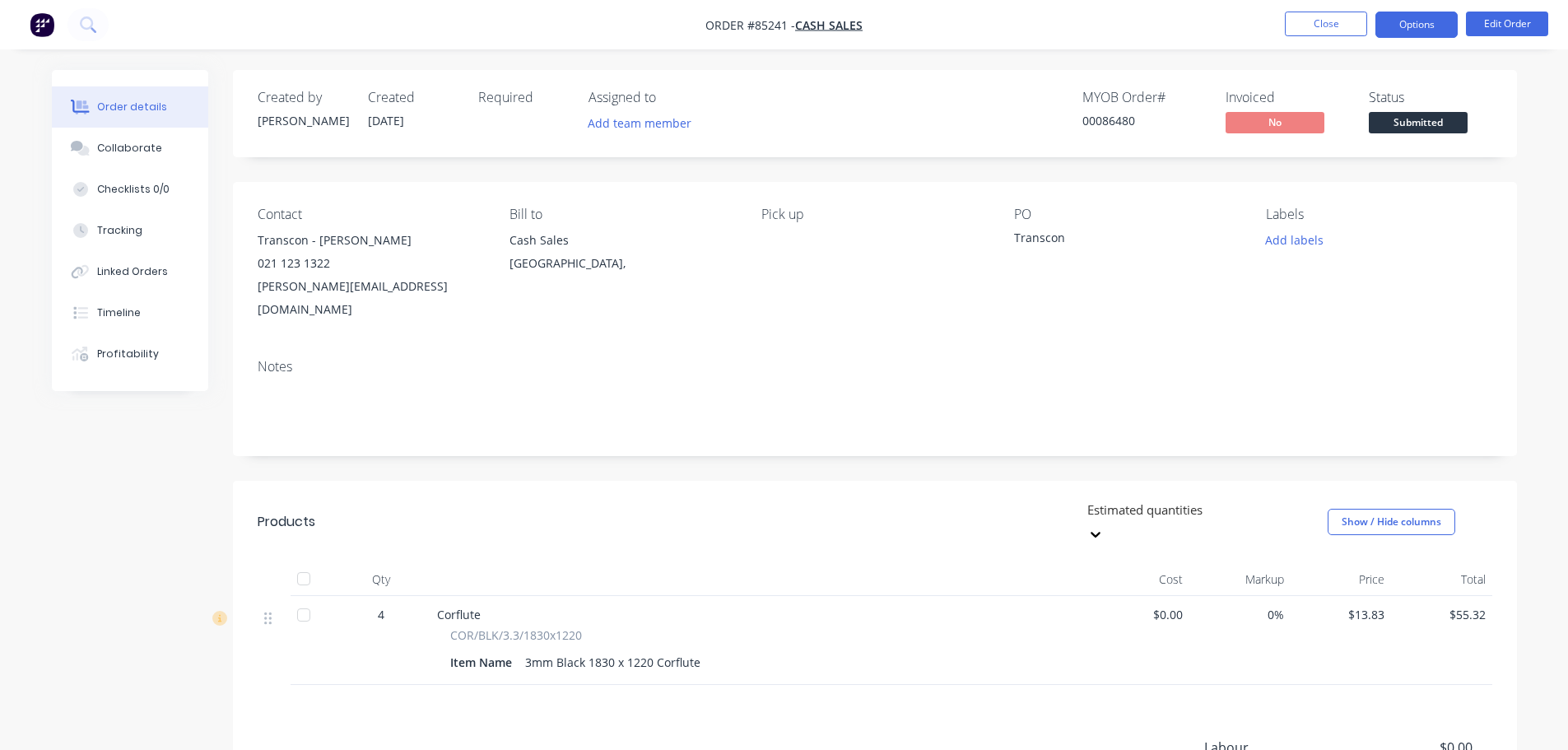
click at [1391, 26] on button "Options" at bounding box center [1416, 24] width 82 height 26
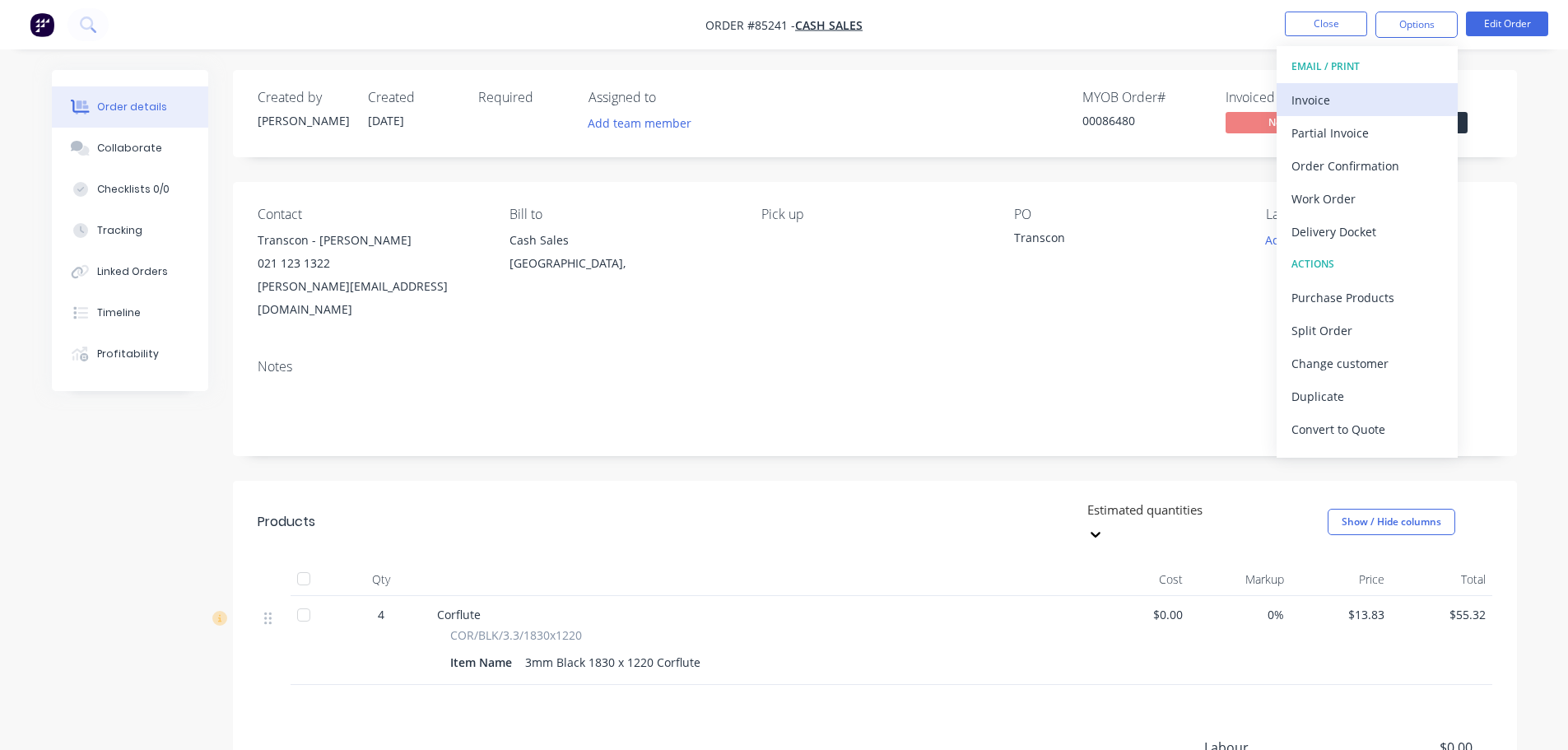
click at [1395, 92] on div "Invoice" at bounding box center [1367, 100] width 152 height 24
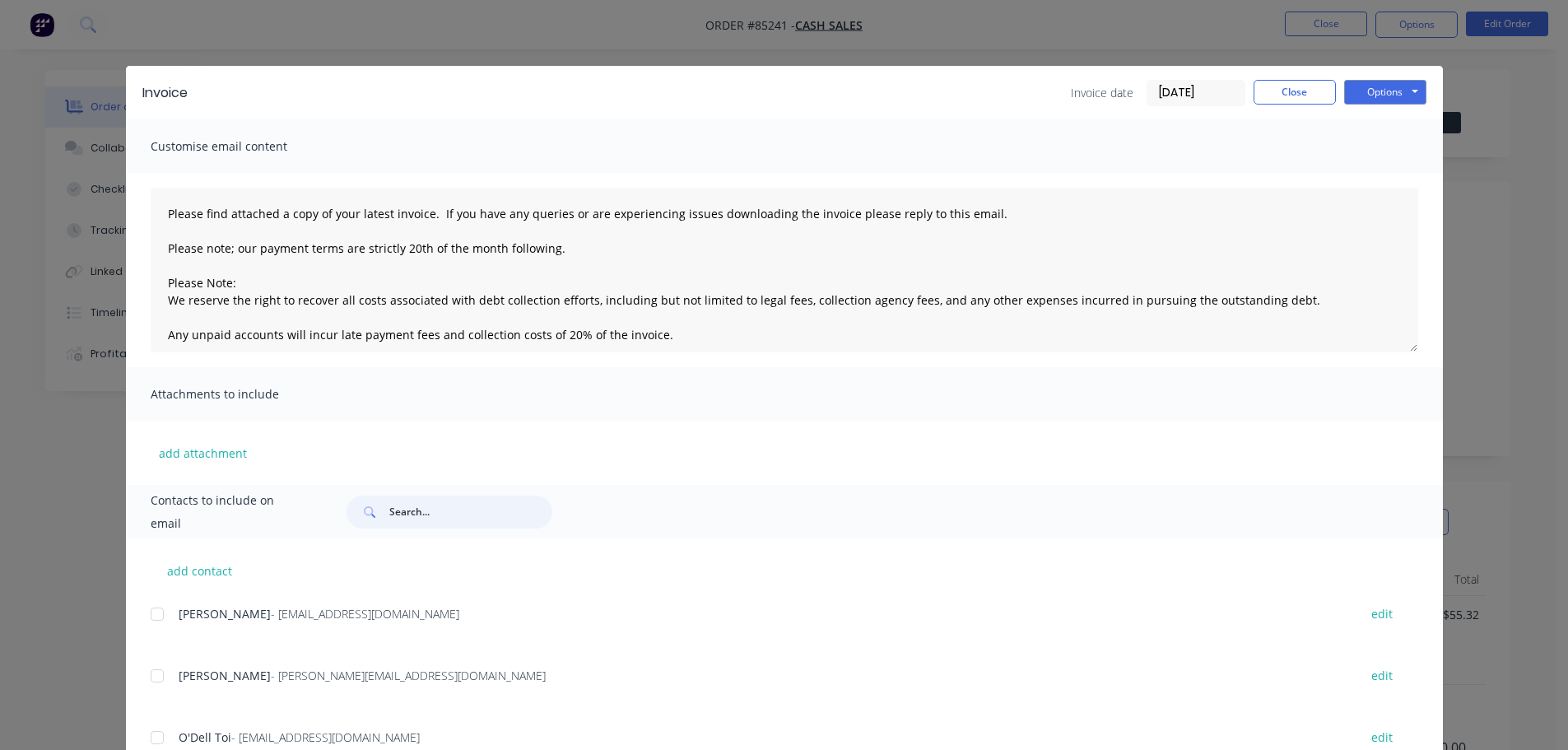
click at [421, 502] on input "text" at bounding box center [470, 511] width 163 height 33
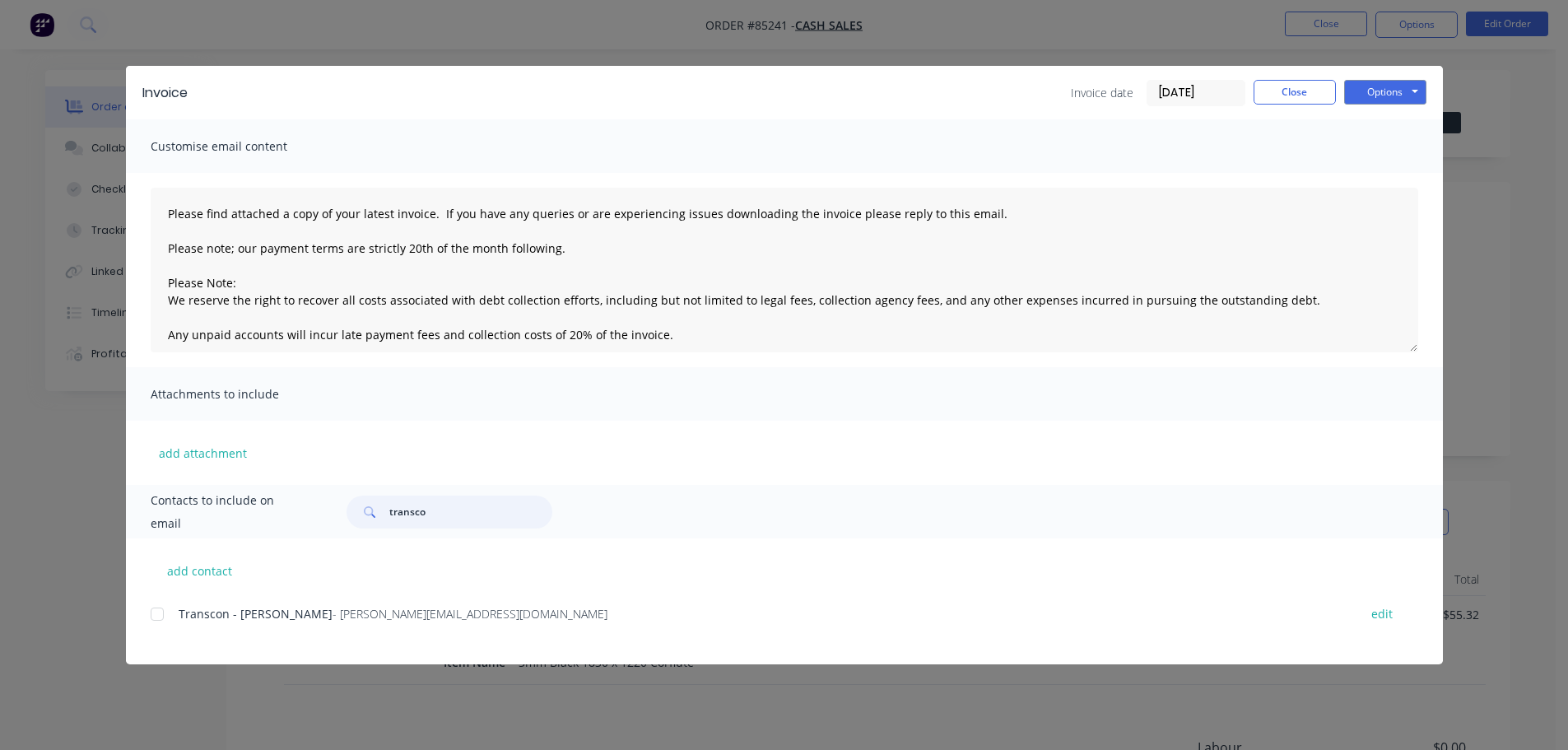
click at [158, 611] on div at bounding box center [156, 613] width 33 height 33
type input "transco"
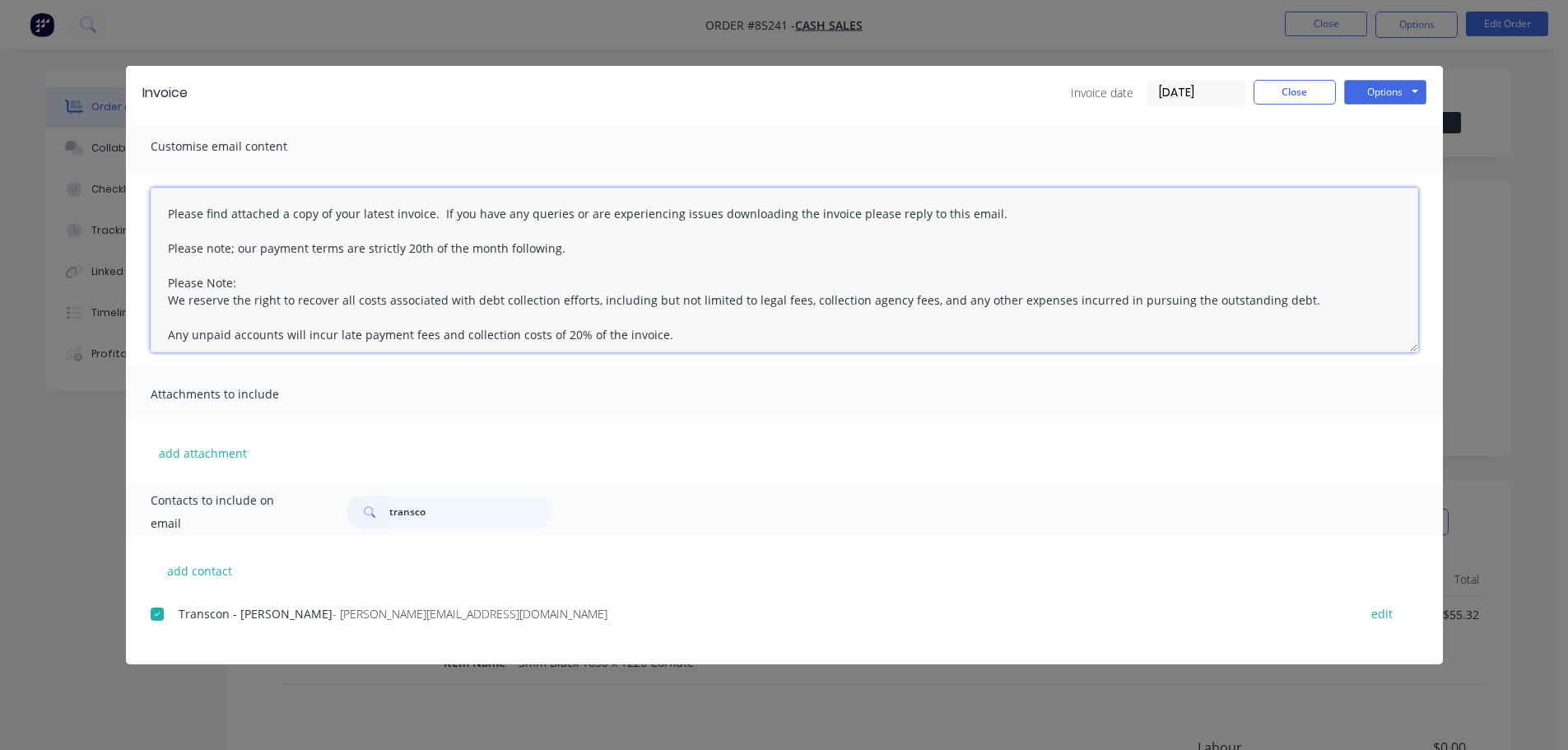
click at [336, 321] on textarea "Please find attached a copy of your latest invoice. If you have any queries or …" at bounding box center [784, 270] width 1267 height 165
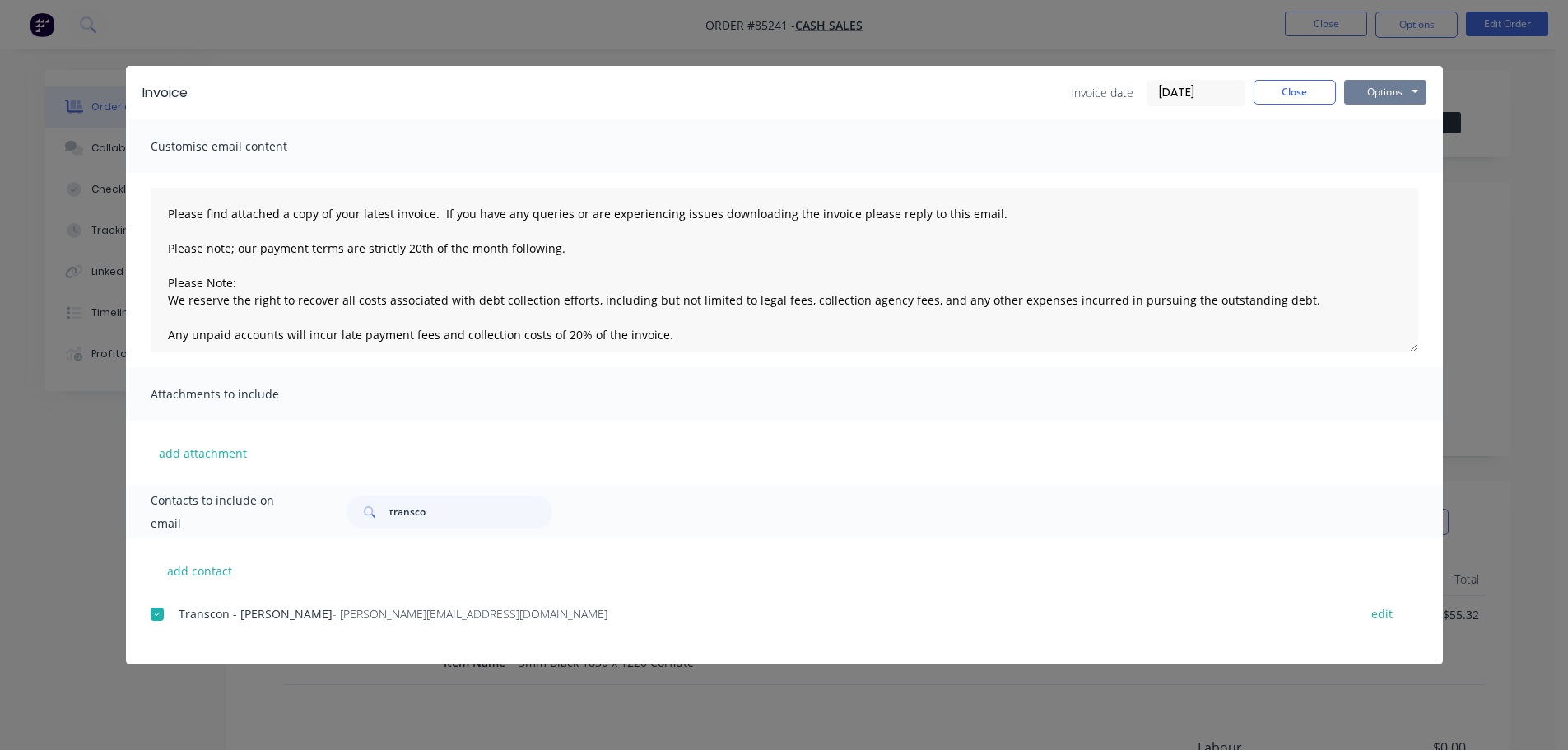
click at [1379, 101] on button "Options" at bounding box center [1385, 92] width 82 height 25
click at [1399, 167] on button "Email" at bounding box center [1396, 175] width 105 height 27
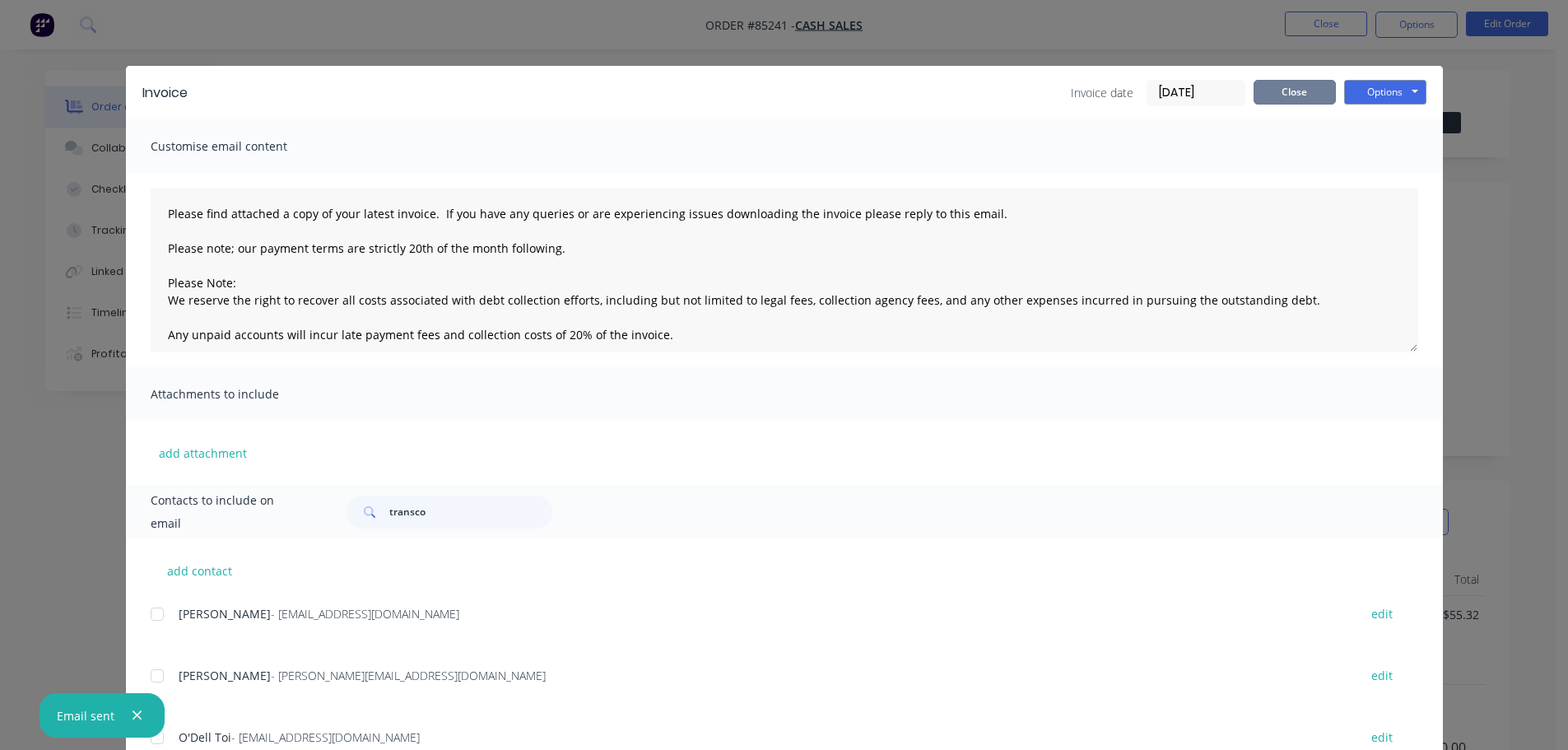
drag, startPoint x: 1285, startPoint y: 98, endPoint x: 1300, endPoint y: 95, distance: 15.3
click at [1285, 98] on button "Close" at bounding box center [1294, 92] width 82 height 25
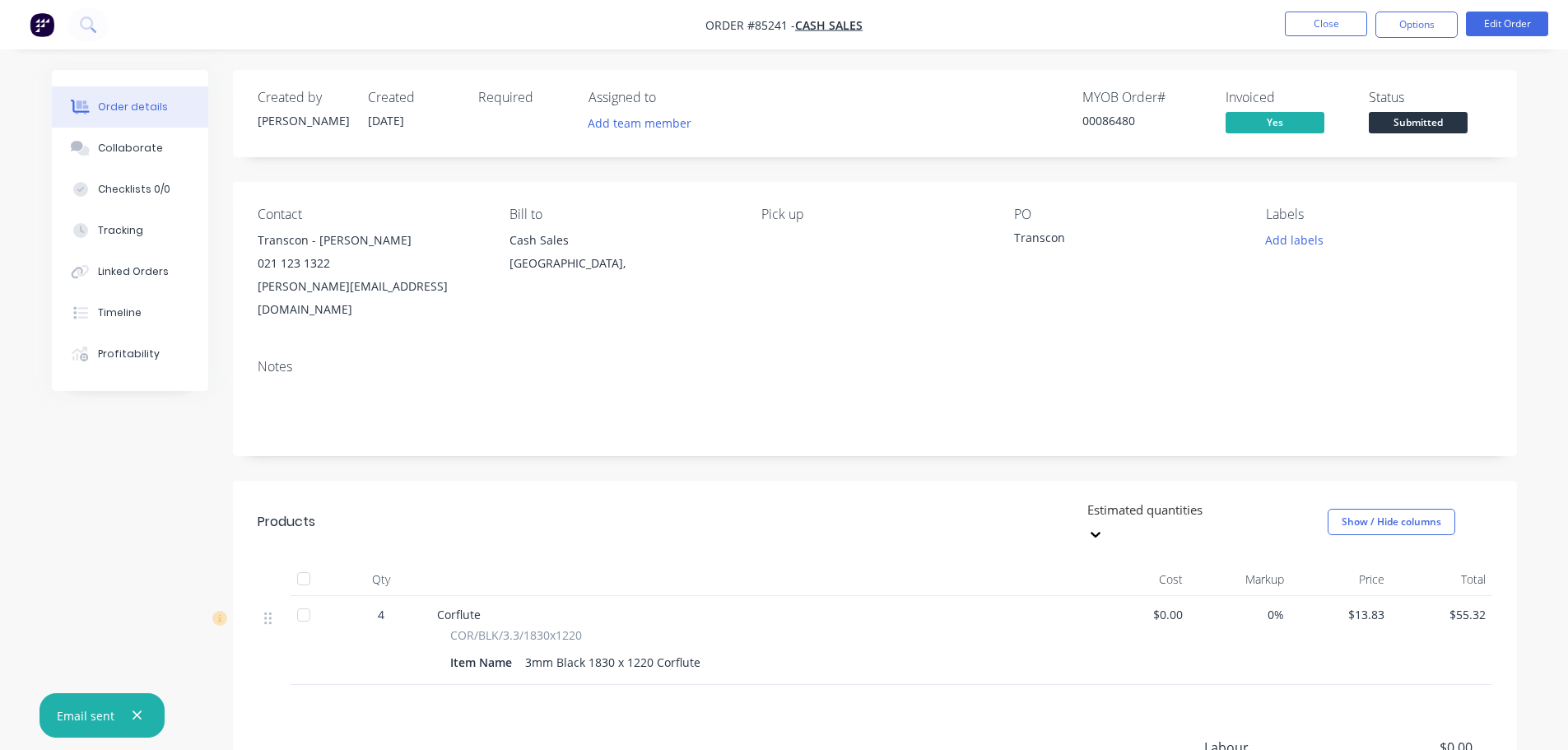
click at [1450, 123] on span "Submitted" at bounding box center [1418, 122] width 99 height 20
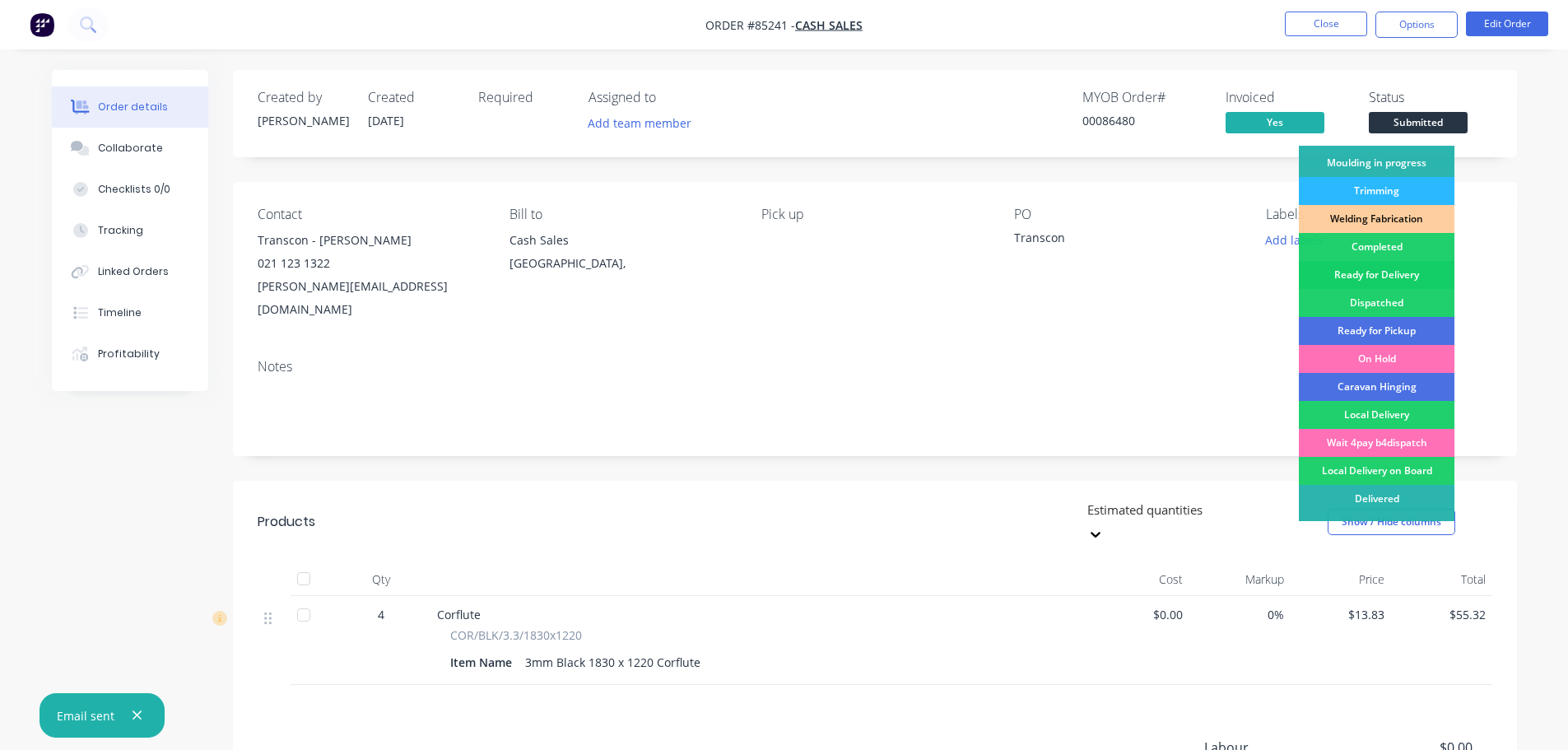
scroll to position [325, 0]
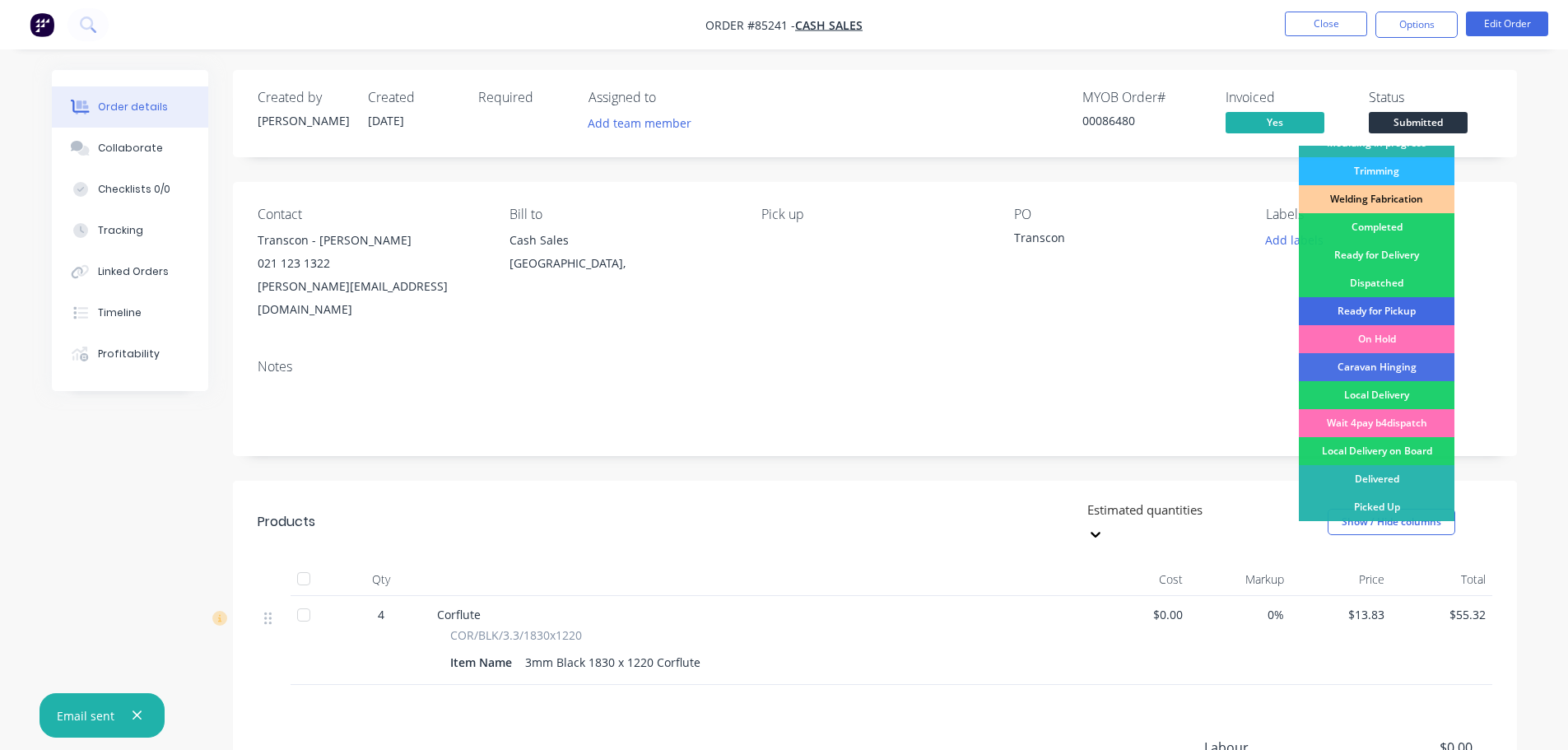
drag, startPoint x: 1387, startPoint y: 310, endPoint x: 1434, endPoint y: 116, distance: 199.6
click at [1387, 308] on div "Ready for Pickup" at bounding box center [1376, 311] width 155 height 28
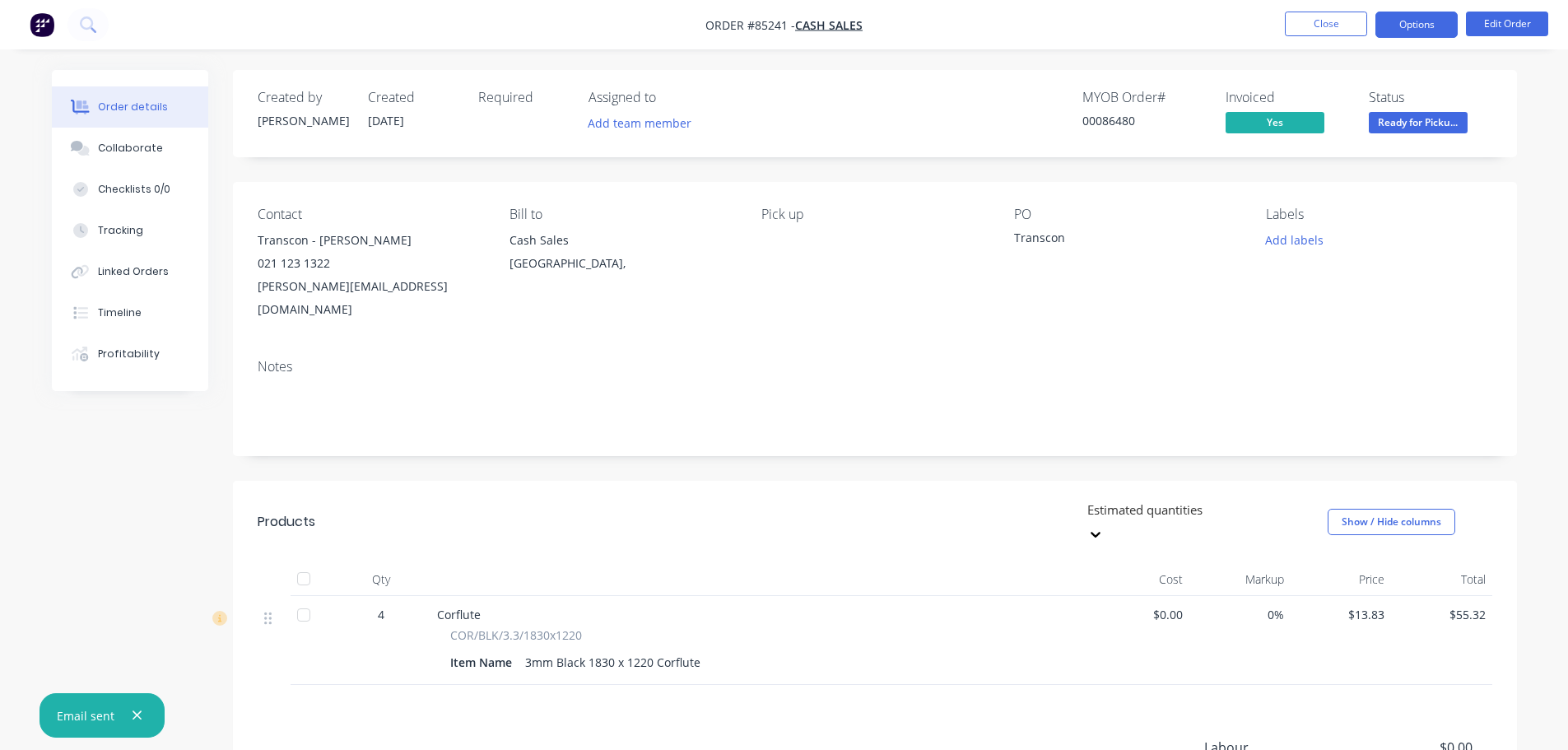
drag, startPoint x: 1413, startPoint y: 34, endPoint x: 1408, endPoint y: 45, distance: 12.1
click at [1412, 37] on button "Options" at bounding box center [1416, 24] width 82 height 26
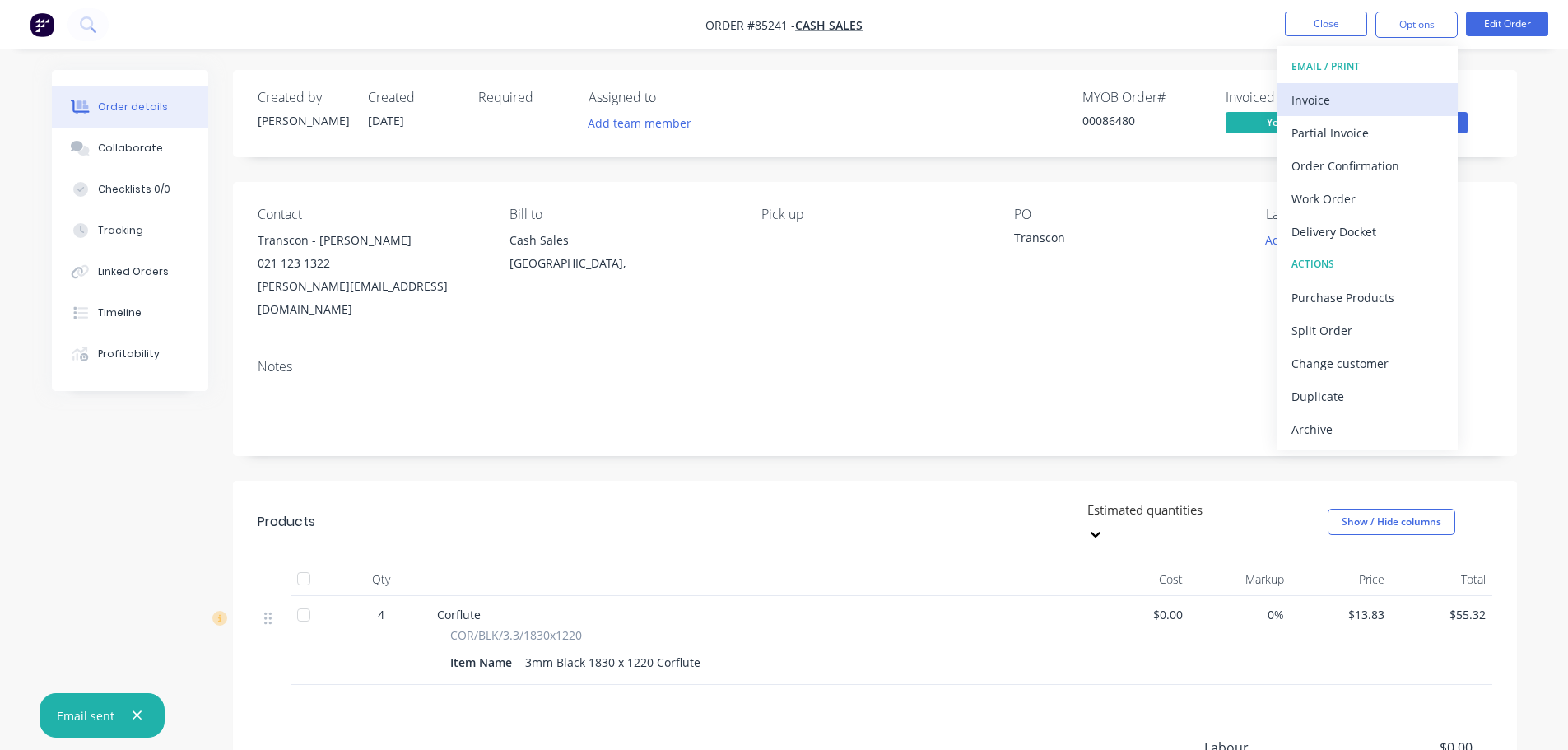
click at [1388, 89] on div "Invoice" at bounding box center [1367, 100] width 152 height 24
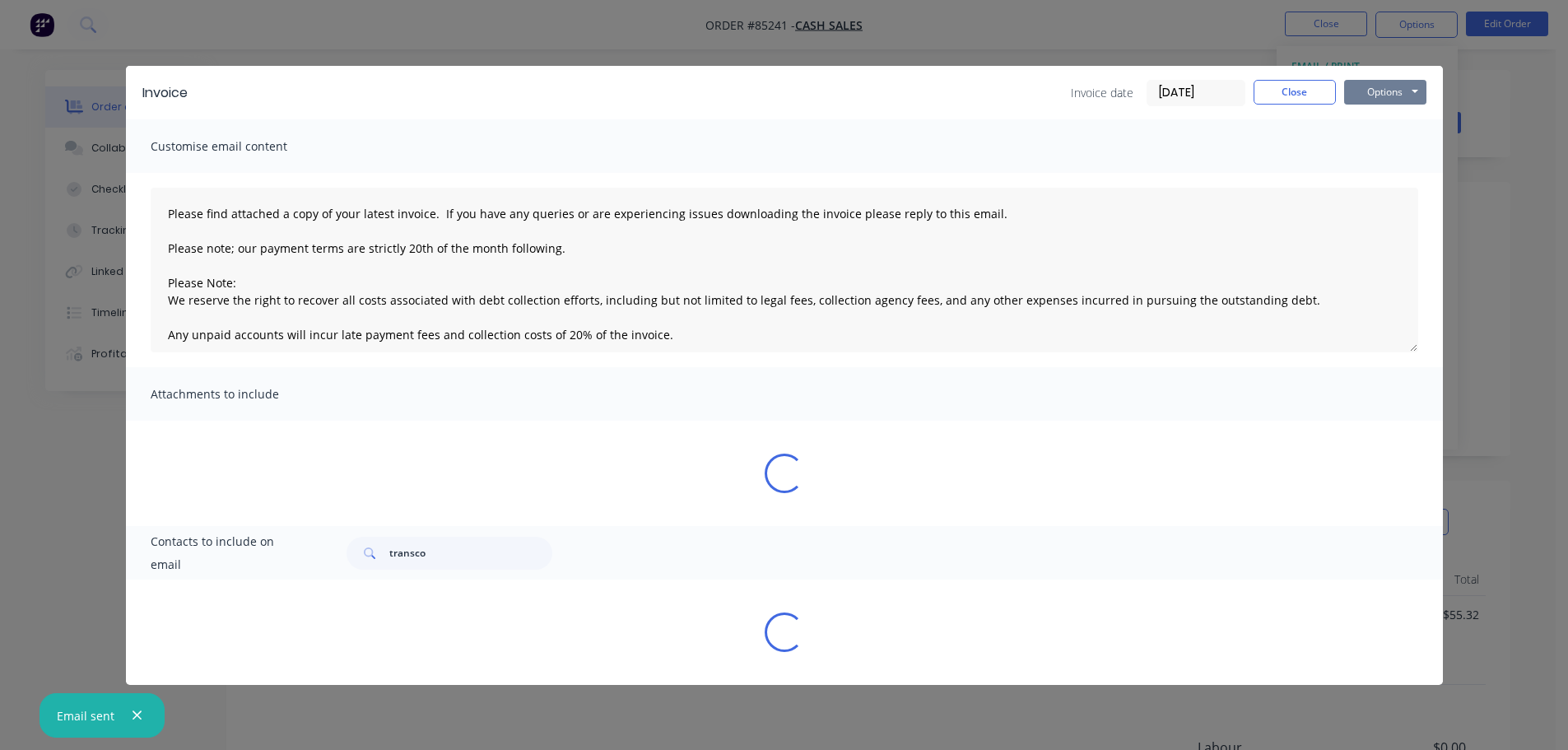
click at [1406, 89] on button "Options" at bounding box center [1385, 92] width 82 height 25
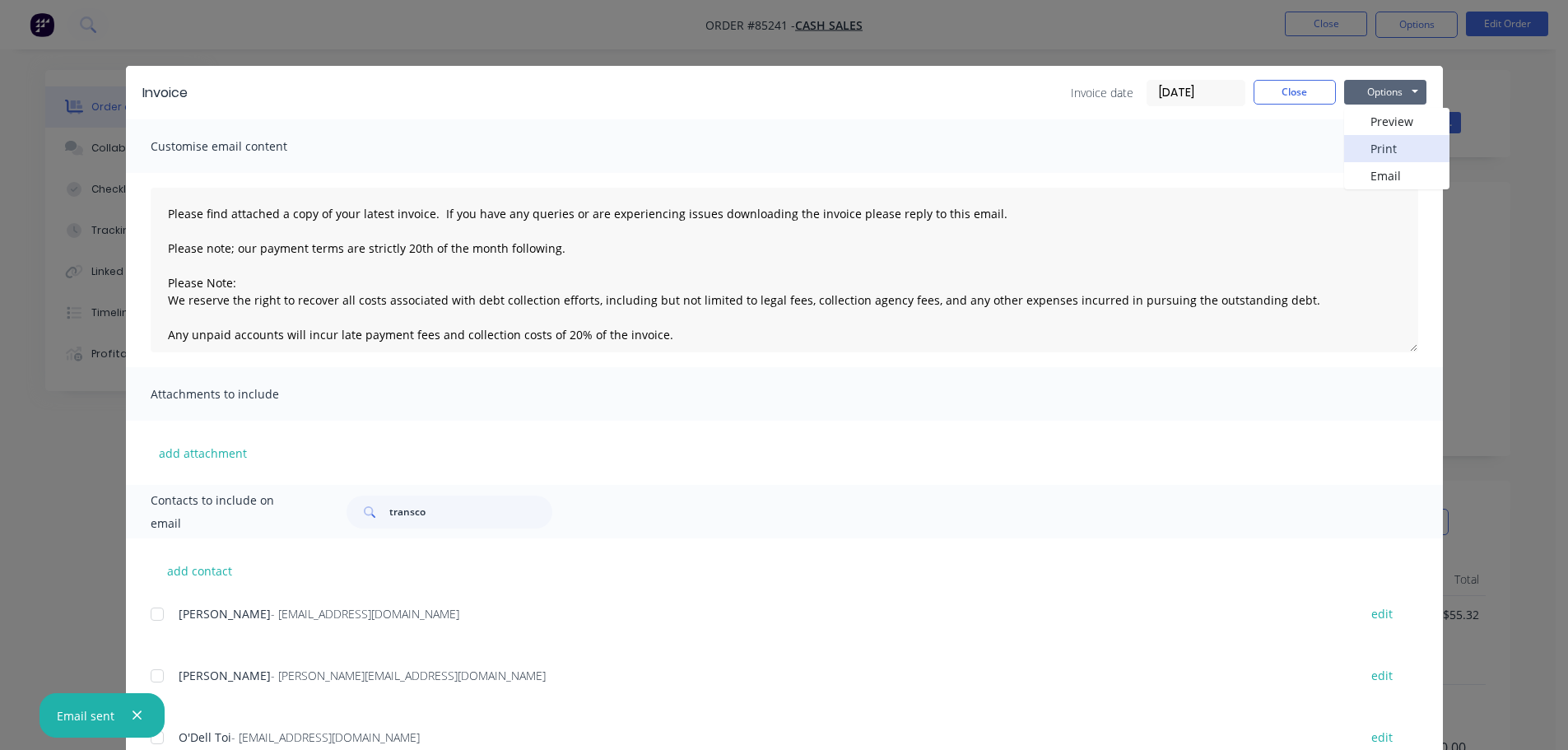
click at [1403, 140] on button "Print" at bounding box center [1396, 148] width 105 height 27
